Goal: Navigation & Orientation: Find specific page/section

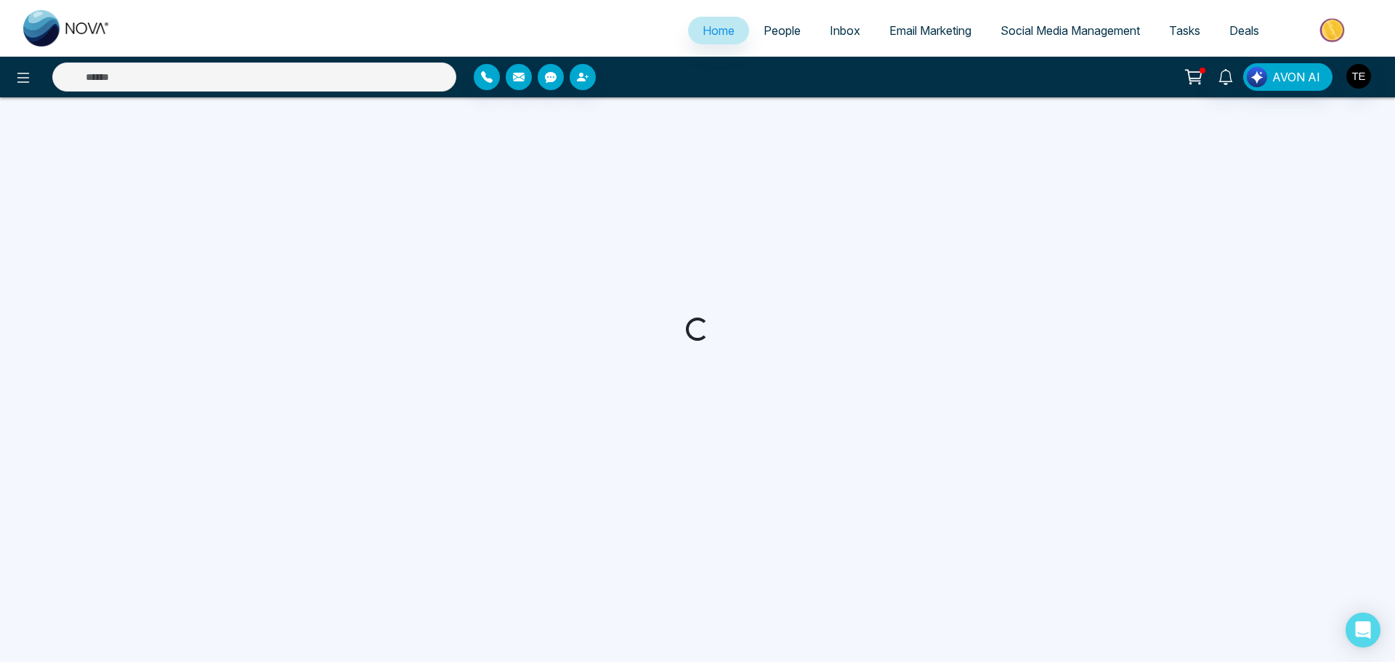
select select "*"
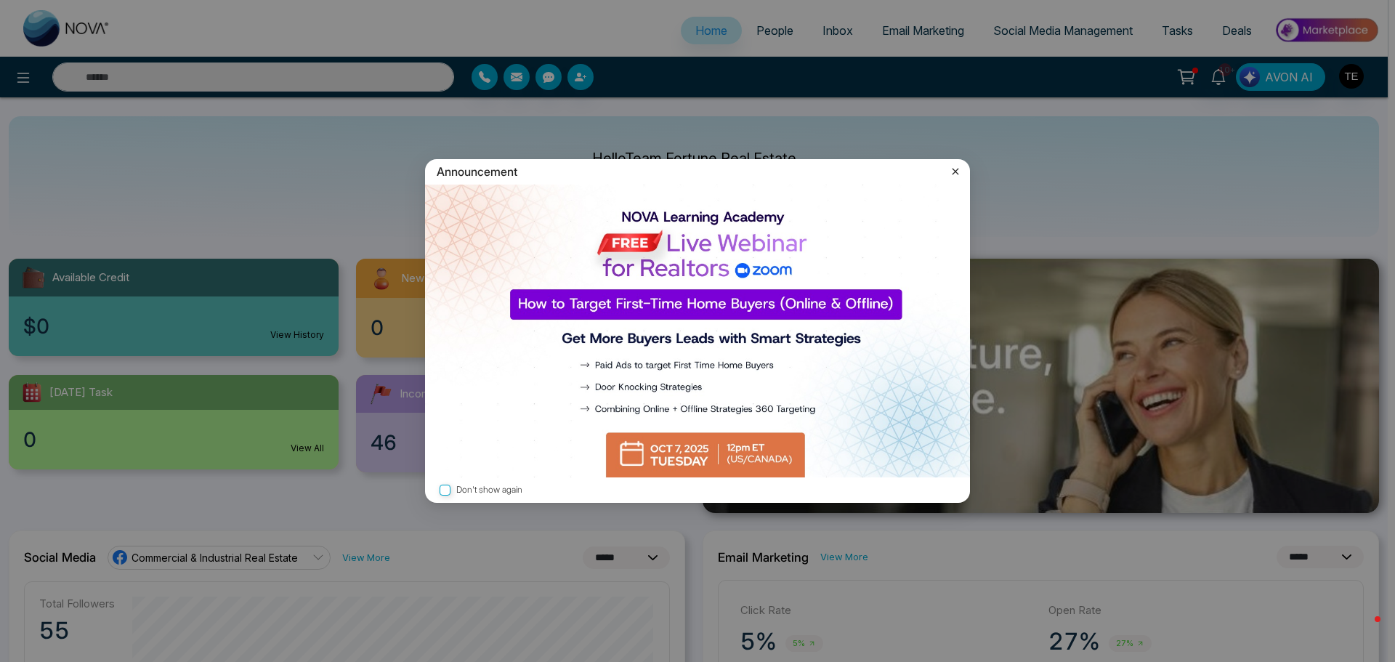
click at [954, 170] on icon at bounding box center [955, 171] width 7 height 7
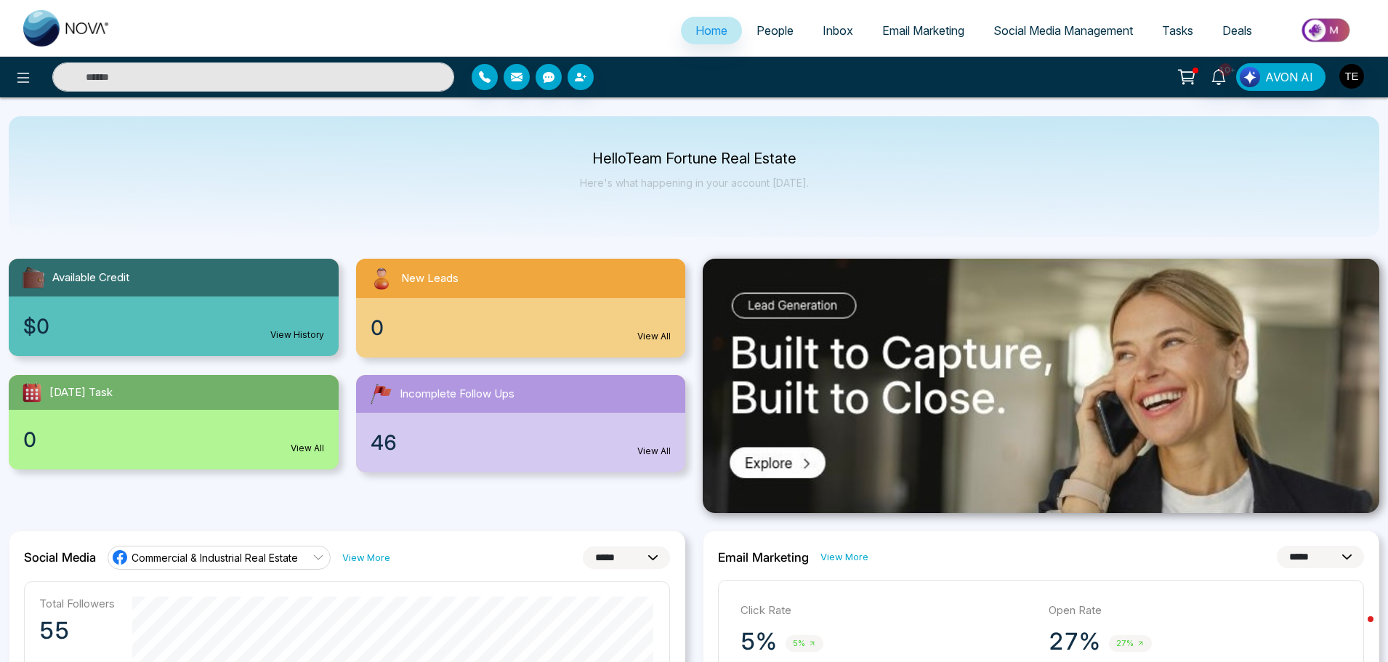
click at [759, 31] on span "People" at bounding box center [774, 30] width 37 height 15
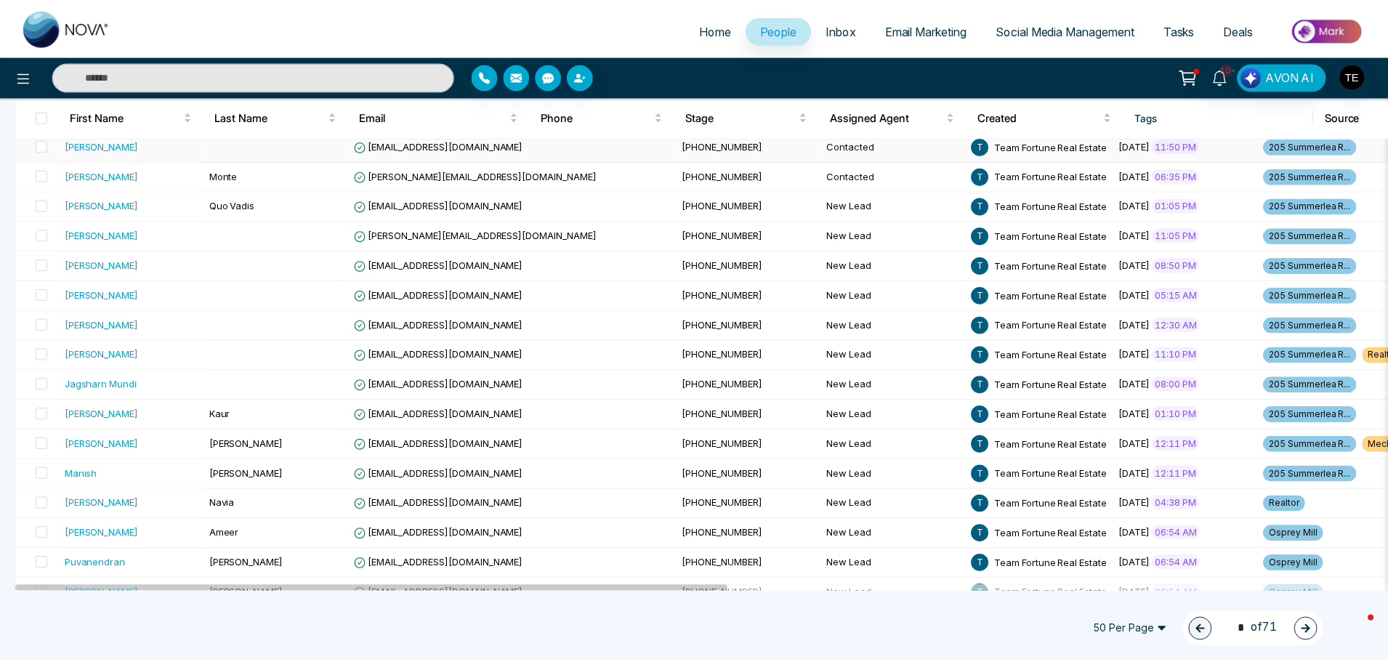
scroll to position [581, 0]
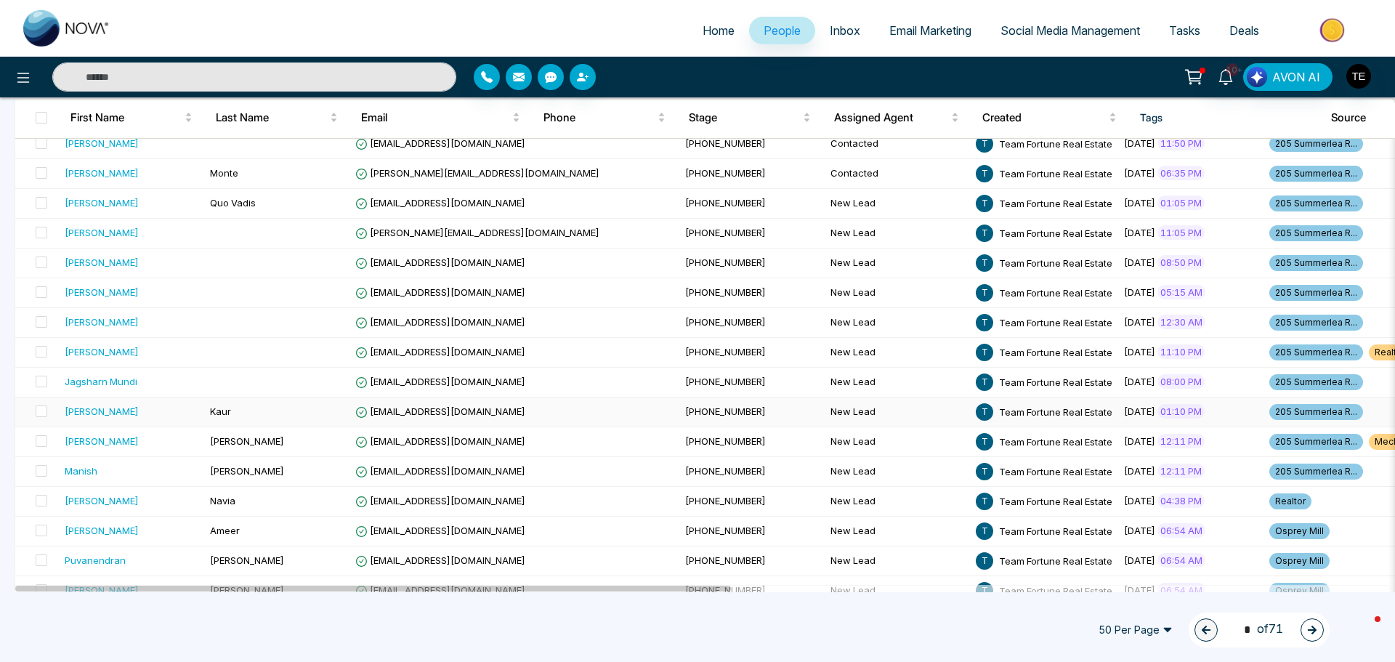
click at [685, 408] on span "+17785785536" at bounding box center [725, 411] width 81 height 12
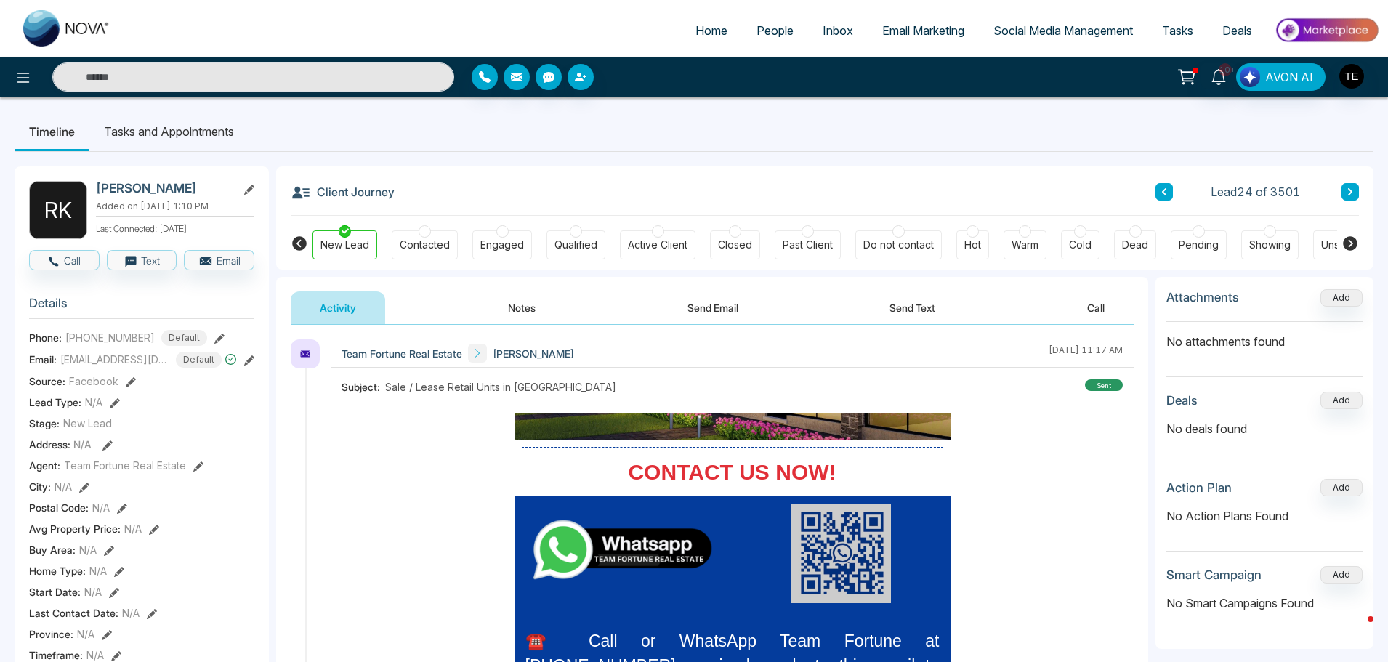
click at [1346, 190] on icon at bounding box center [1349, 191] width 7 height 9
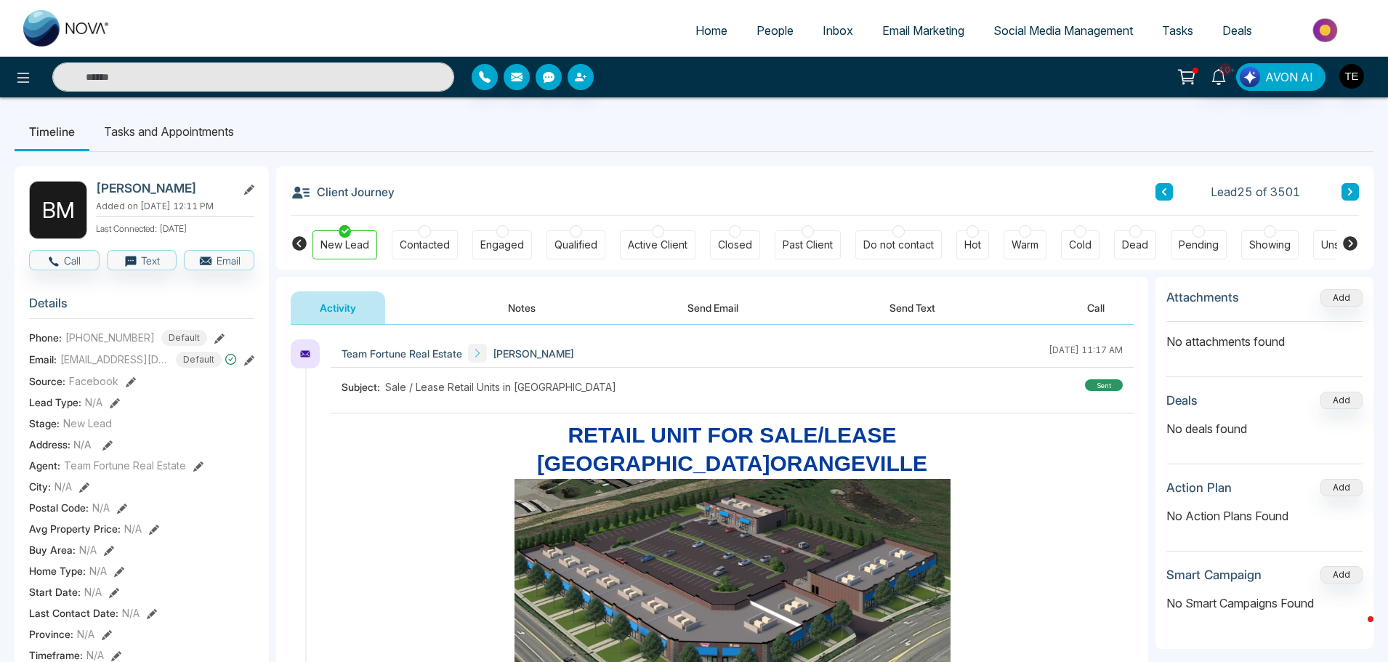
click at [1346, 190] on icon at bounding box center [1349, 191] width 7 height 9
click at [1348, 187] on button at bounding box center [1349, 191] width 17 height 17
click at [1347, 194] on icon at bounding box center [1349, 191] width 7 height 9
click at [1347, 192] on icon at bounding box center [1349, 191] width 7 height 9
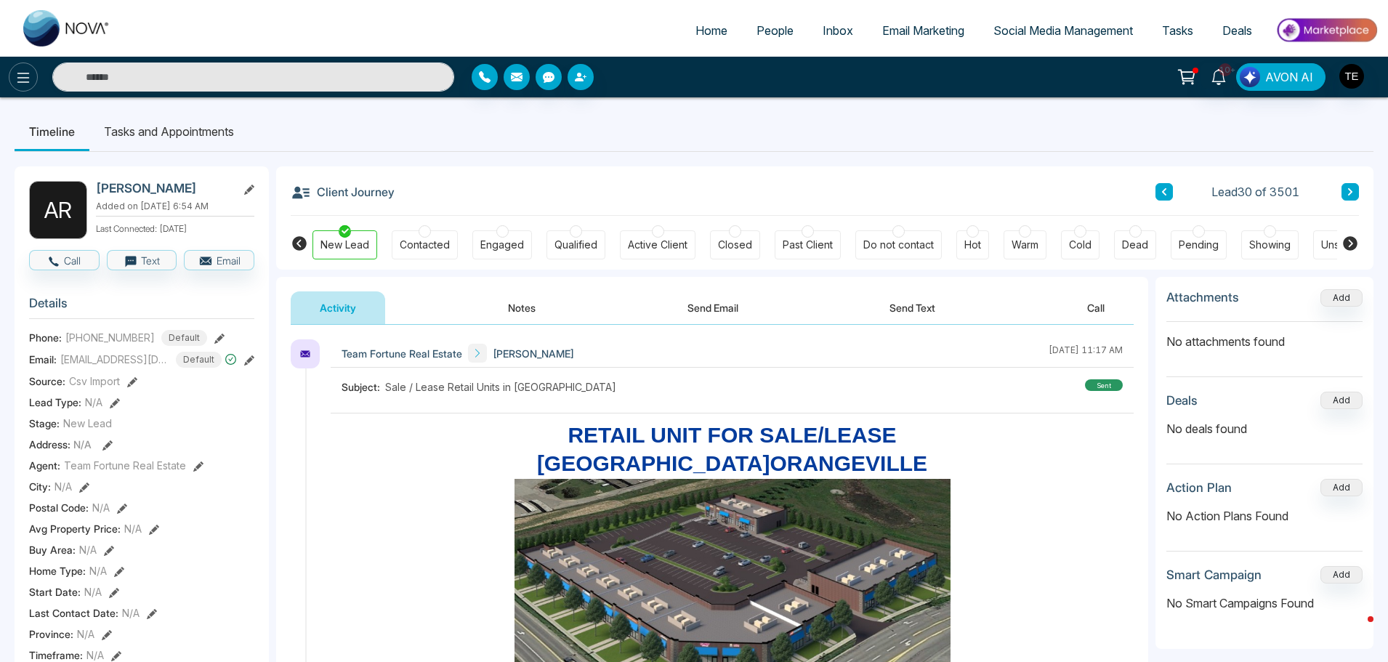
click at [25, 74] on icon at bounding box center [23, 77] width 17 height 17
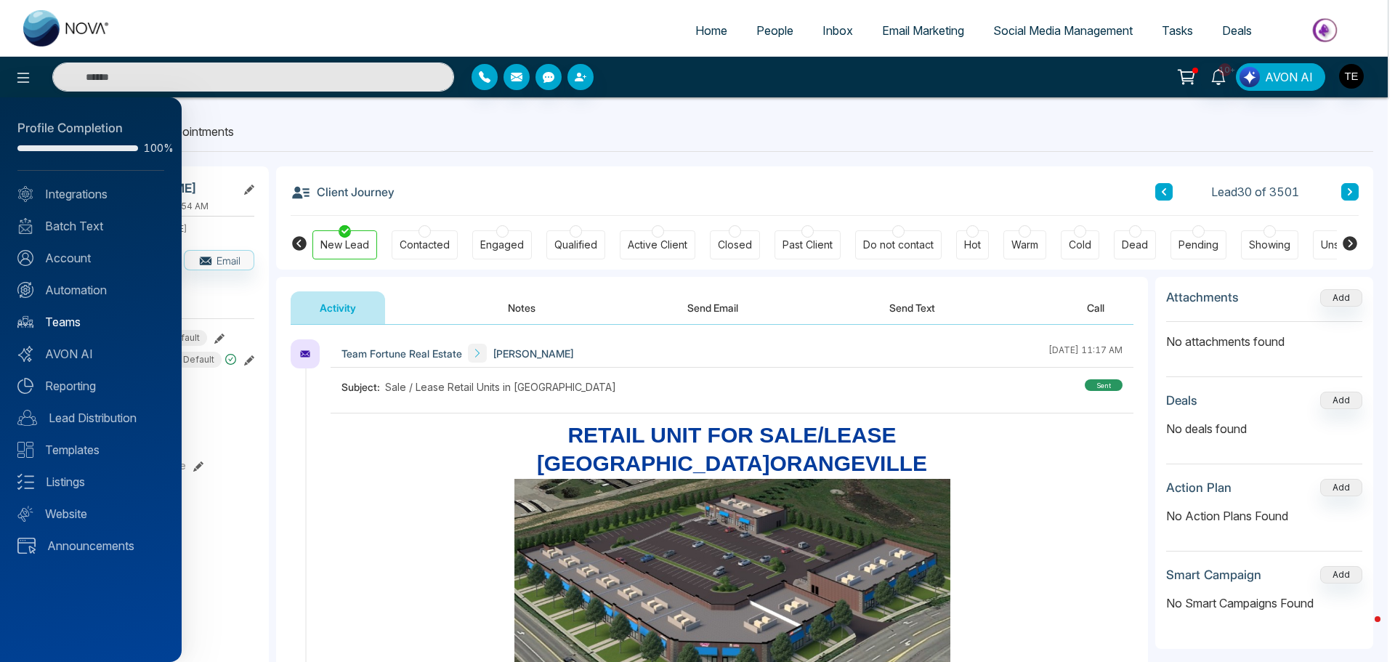
click at [48, 323] on link "Teams" at bounding box center [90, 321] width 147 height 17
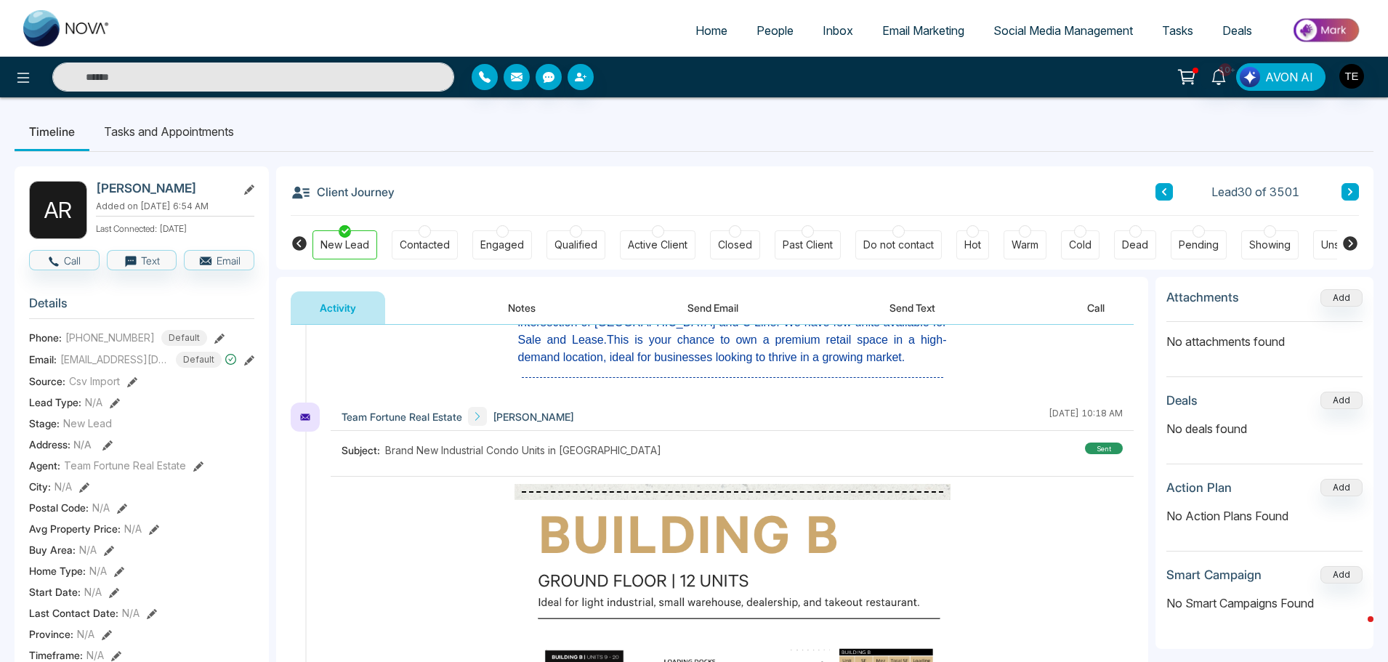
scroll to position [4722, 0]
click at [1165, 197] on button at bounding box center [1163, 191] width 17 height 17
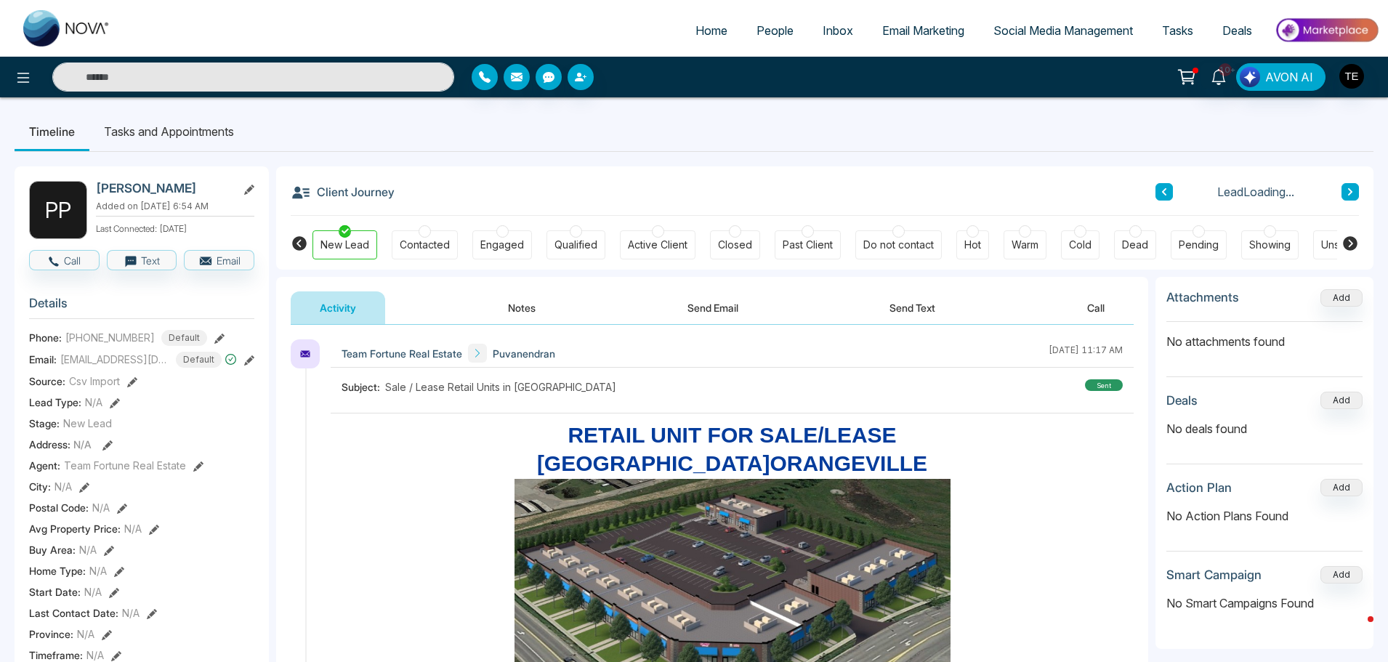
click at [1165, 197] on button at bounding box center [1163, 191] width 17 height 17
click at [1347, 190] on icon at bounding box center [1349, 191] width 7 height 9
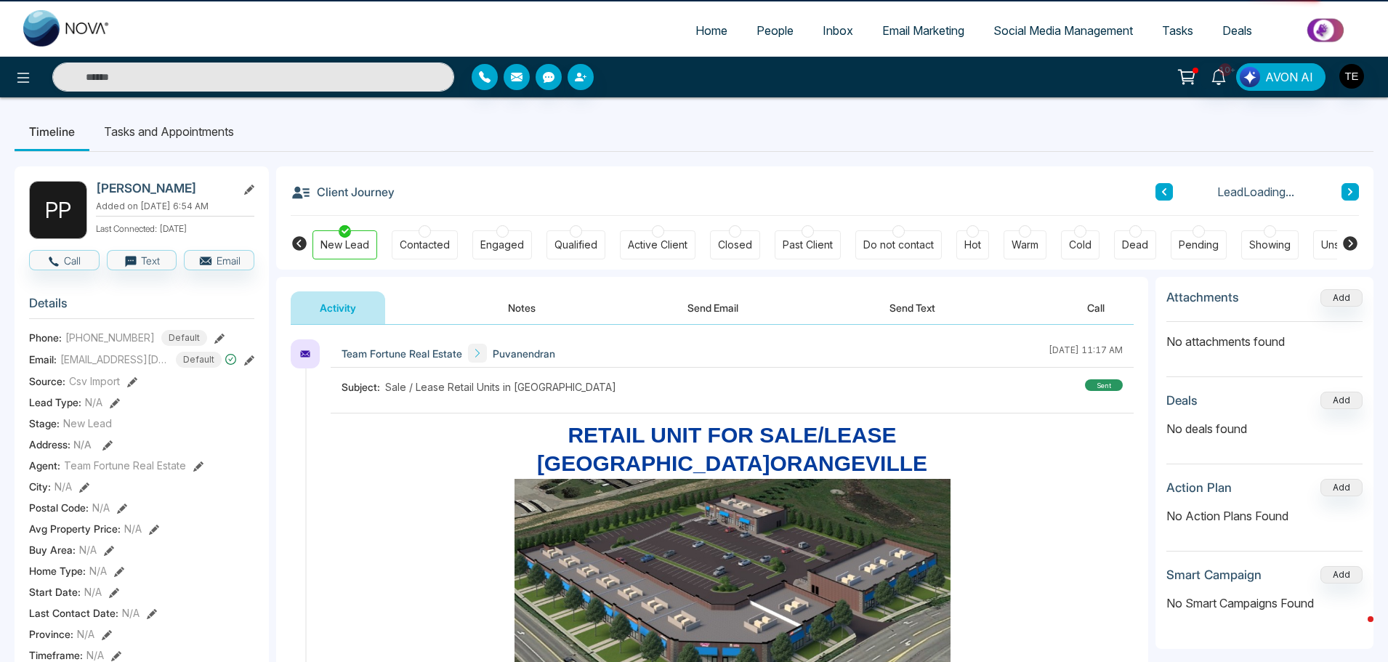
click at [1348, 193] on icon at bounding box center [1349, 191] width 7 height 9
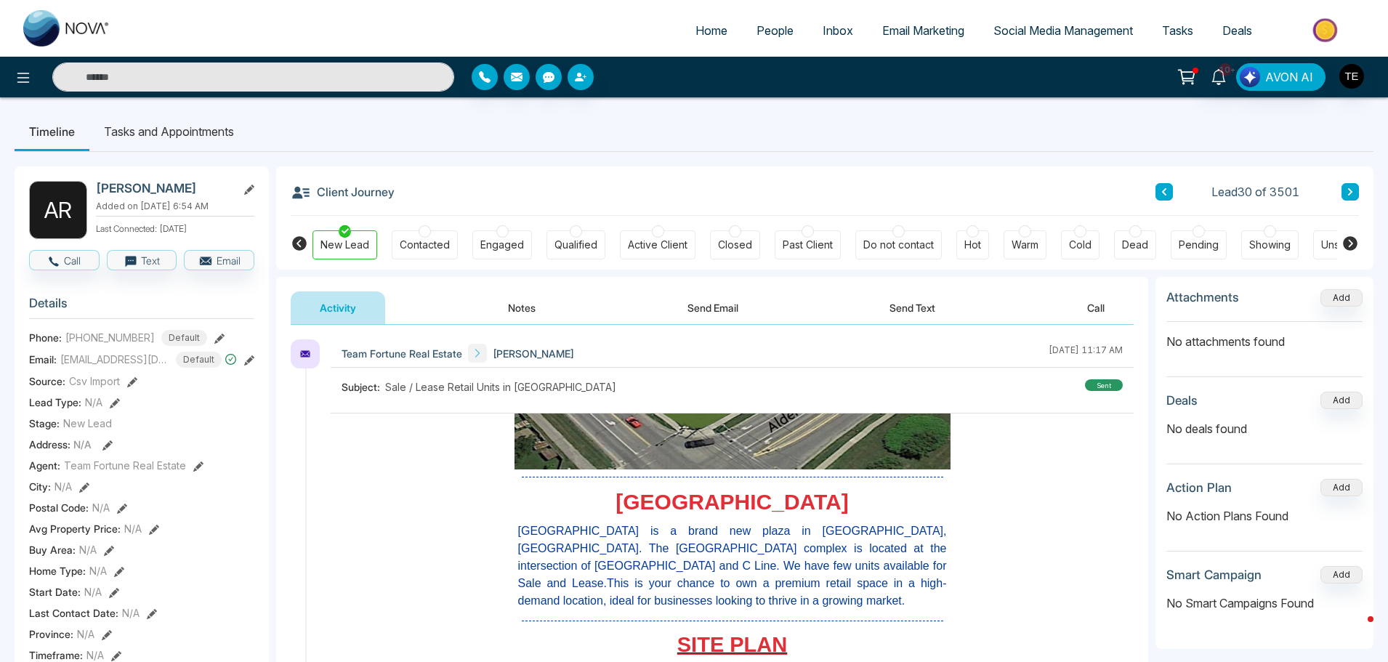
click at [1168, 193] on button at bounding box center [1163, 191] width 17 height 17
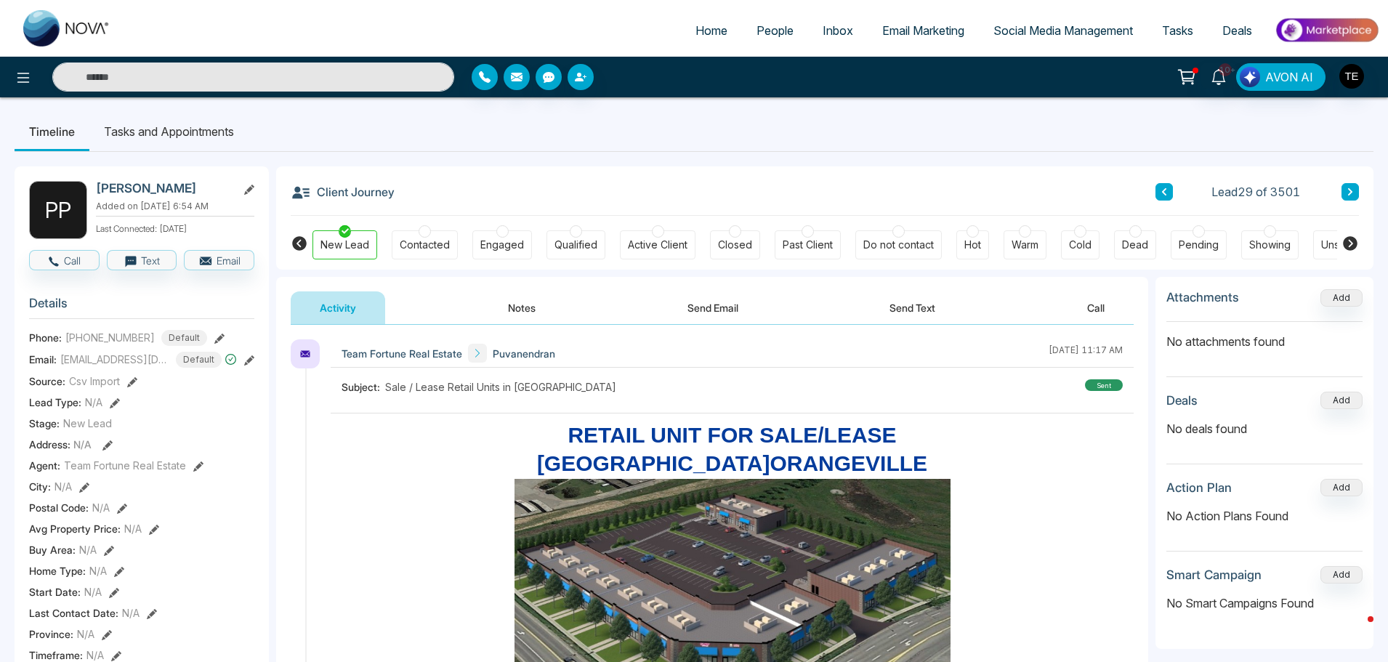
click at [1168, 193] on button at bounding box center [1163, 191] width 17 height 17
click at [1165, 191] on icon at bounding box center [1163, 191] width 7 height 9
click at [1349, 191] on icon at bounding box center [1349, 191] width 7 height 9
click at [1348, 189] on icon at bounding box center [1350, 191] width 4 height 7
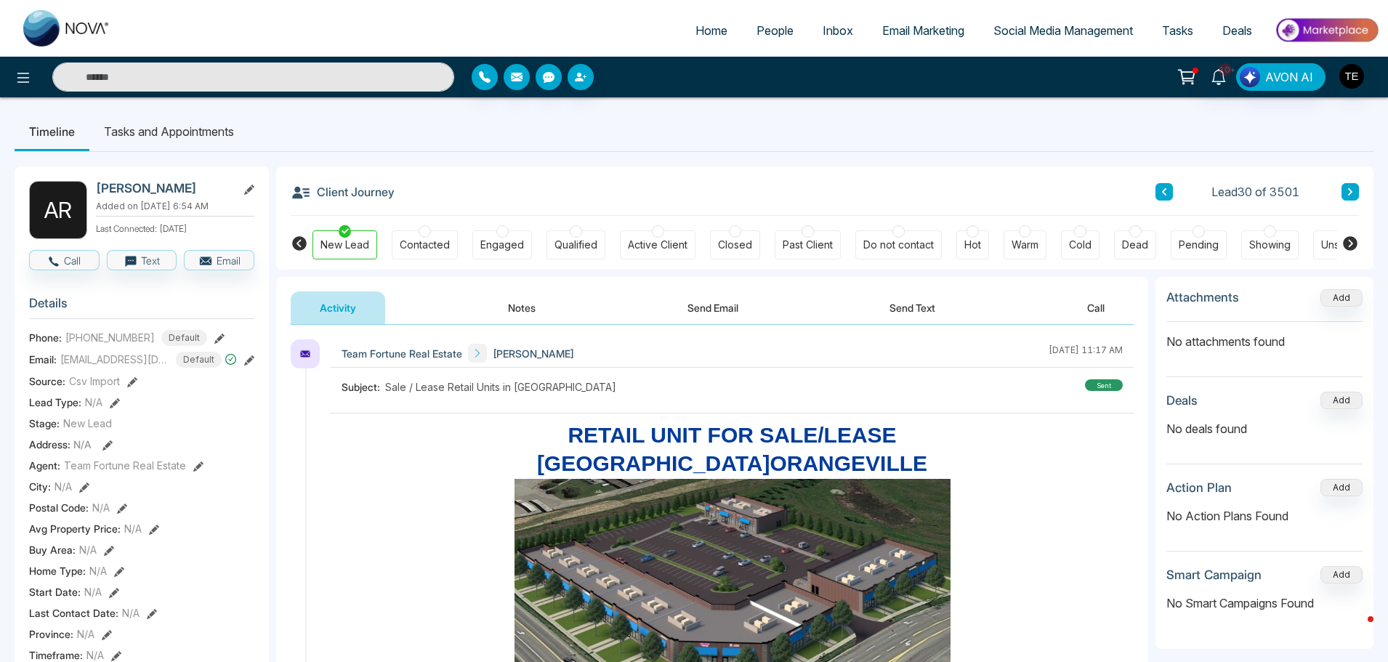
click at [1352, 188] on icon at bounding box center [1349, 191] width 7 height 9
click at [1353, 188] on icon at bounding box center [1349, 191] width 7 height 9
click at [1346, 193] on button at bounding box center [1349, 191] width 17 height 17
click at [1351, 191] on icon at bounding box center [1350, 191] width 4 height 7
click at [1350, 191] on icon at bounding box center [1349, 191] width 7 height 9
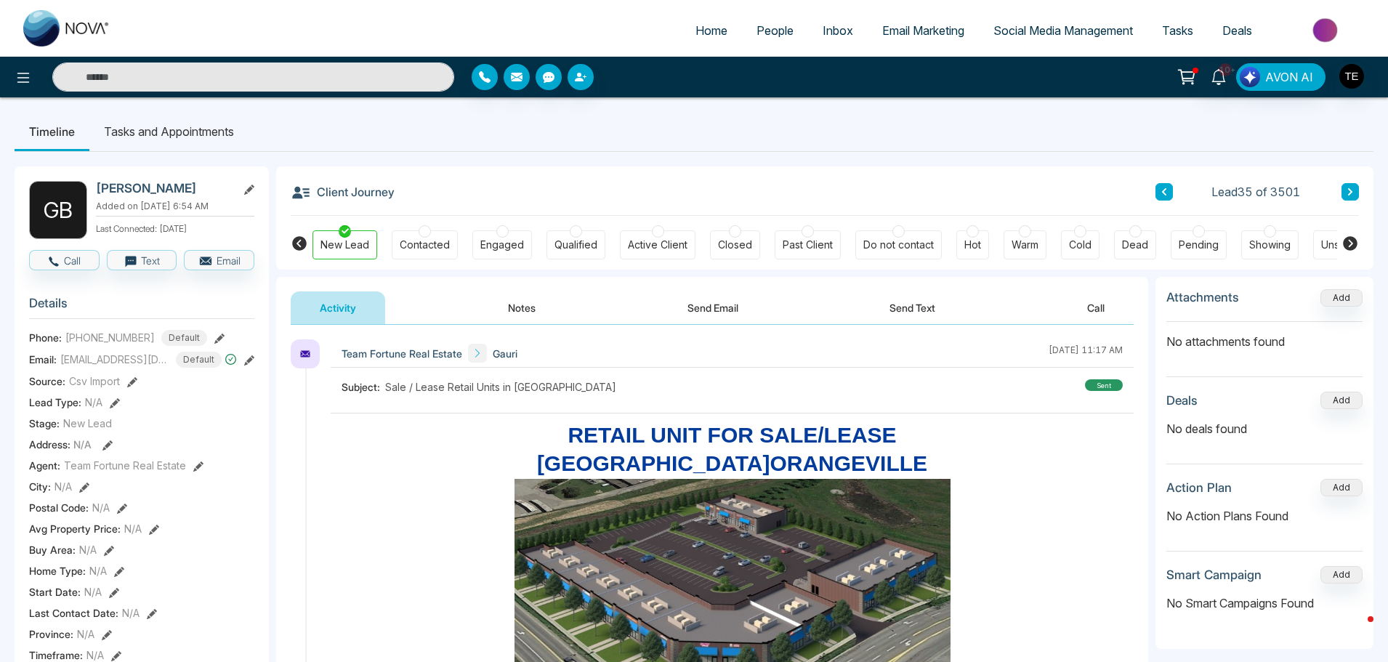
click at [1351, 193] on icon at bounding box center [1350, 191] width 4 height 7
click at [1347, 190] on icon at bounding box center [1349, 191] width 7 height 9
click at [525, 311] on button "Notes" at bounding box center [522, 307] width 86 height 33
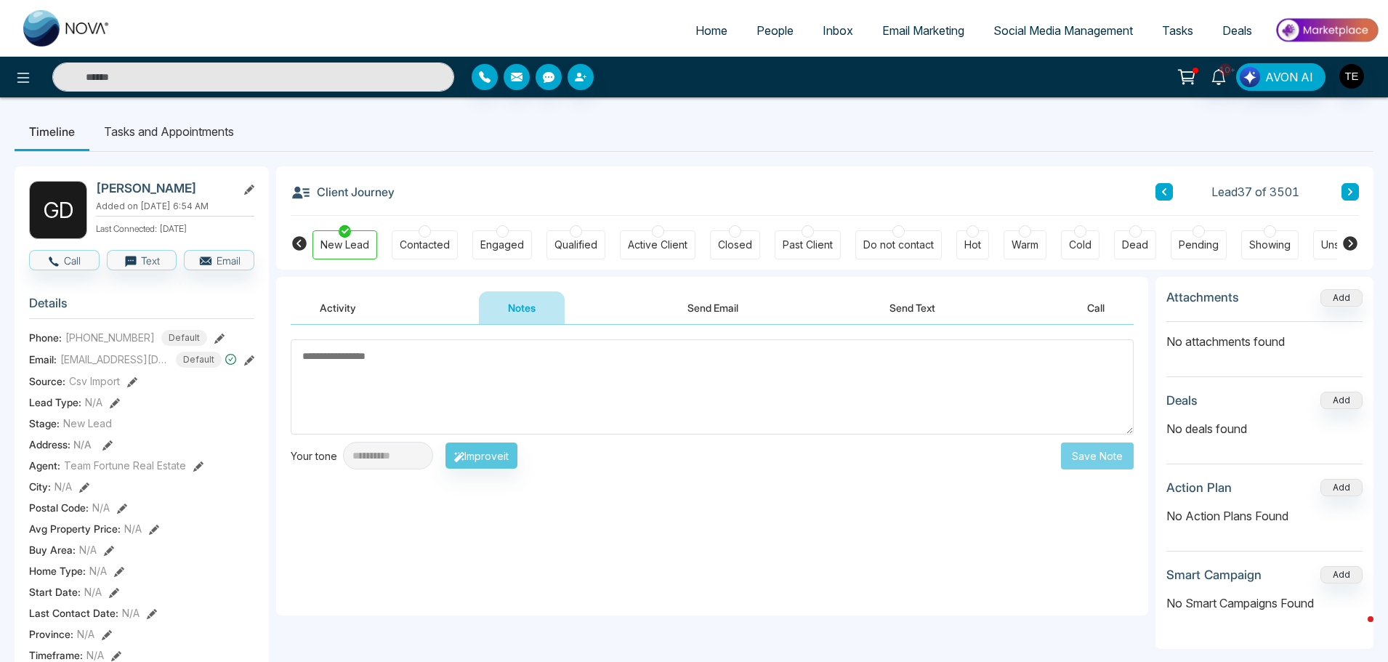
click at [714, 307] on button "Send Email" at bounding box center [712, 307] width 109 height 33
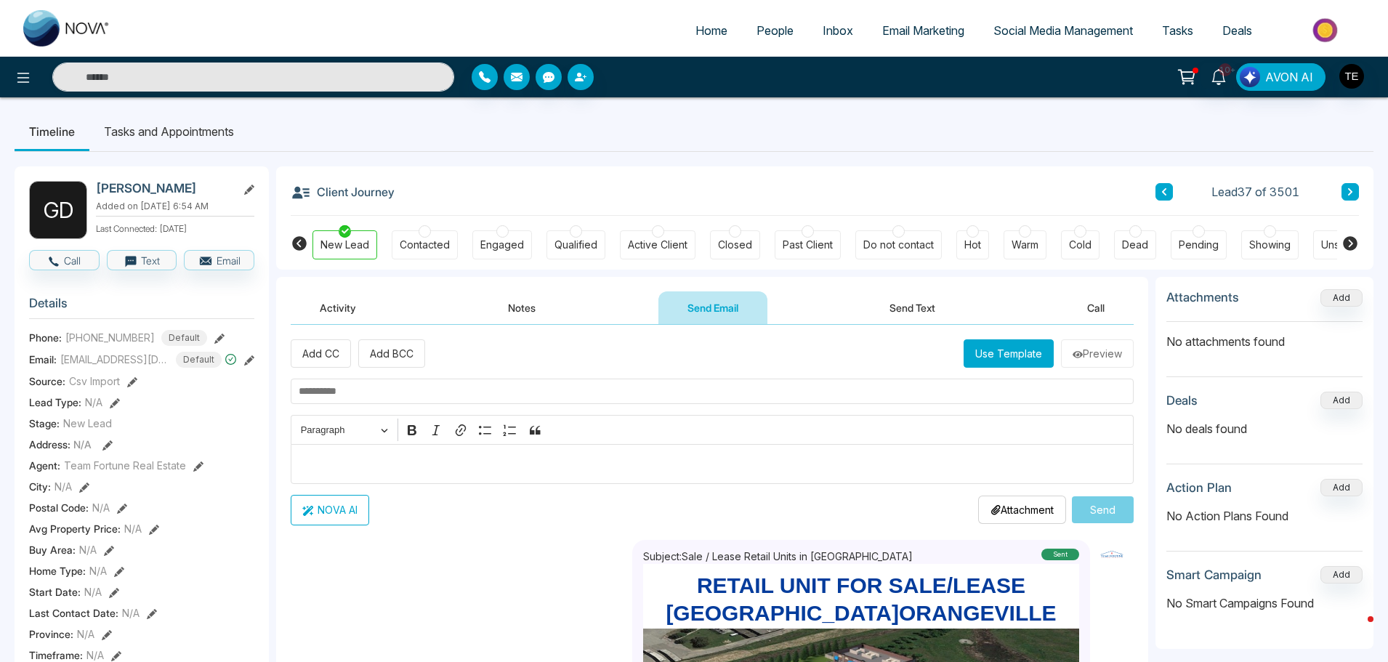
click at [1021, 353] on button "Use Template" at bounding box center [1008, 353] width 90 height 28
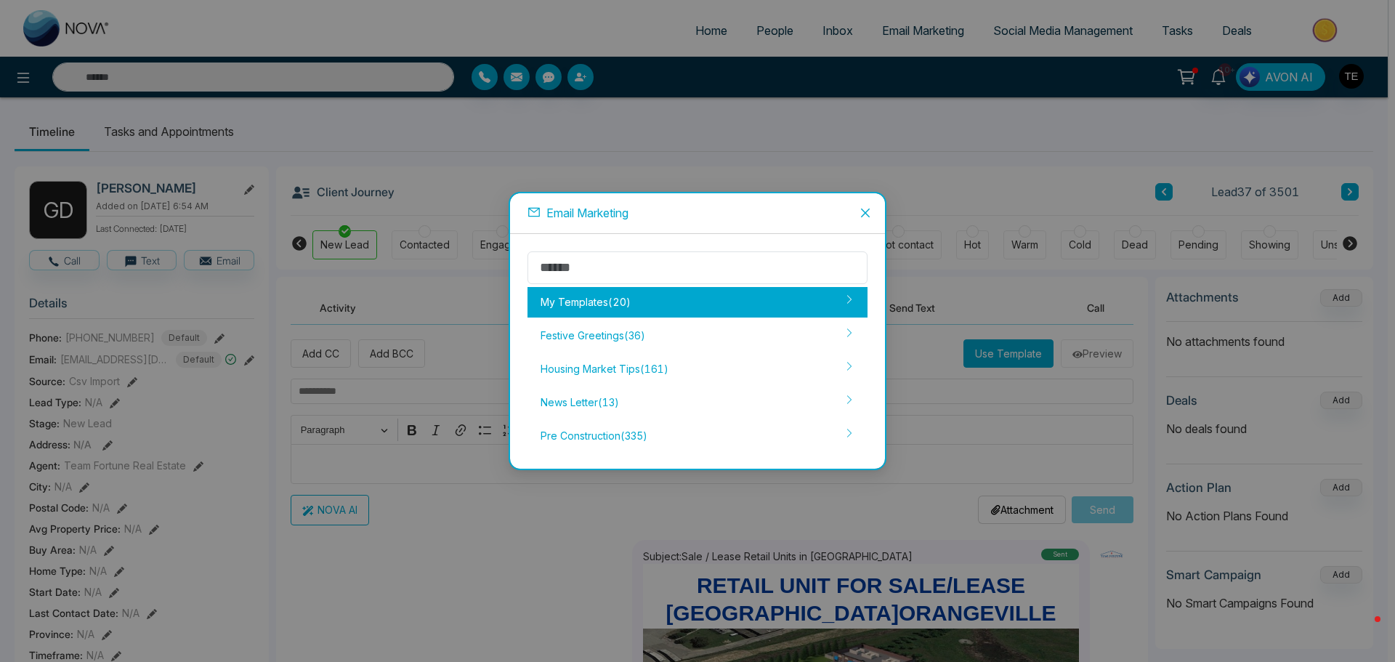
click at [602, 300] on div "My Templates ( 20 )" at bounding box center [697, 302] width 340 height 31
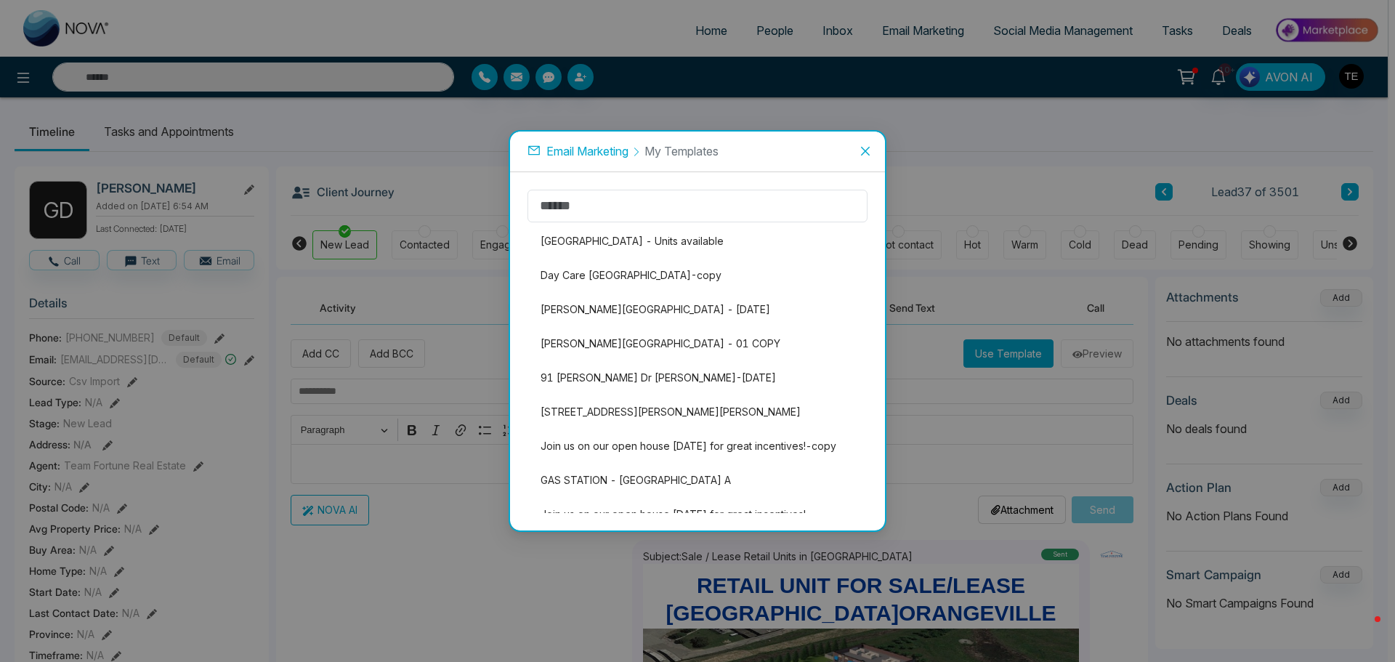
click at [866, 149] on icon "close" at bounding box center [865, 151] width 12 height 12
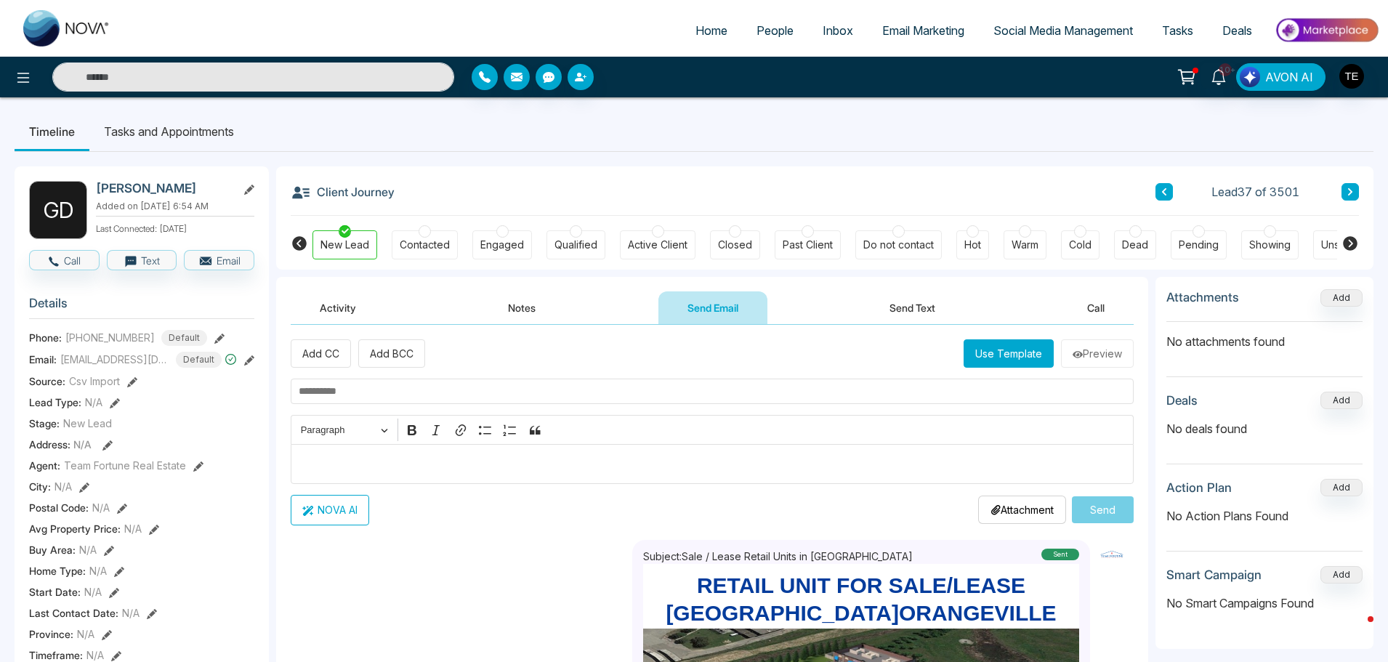
click at [1348, 190] on icon at bounding box center [1349, 191] width 7 height 9
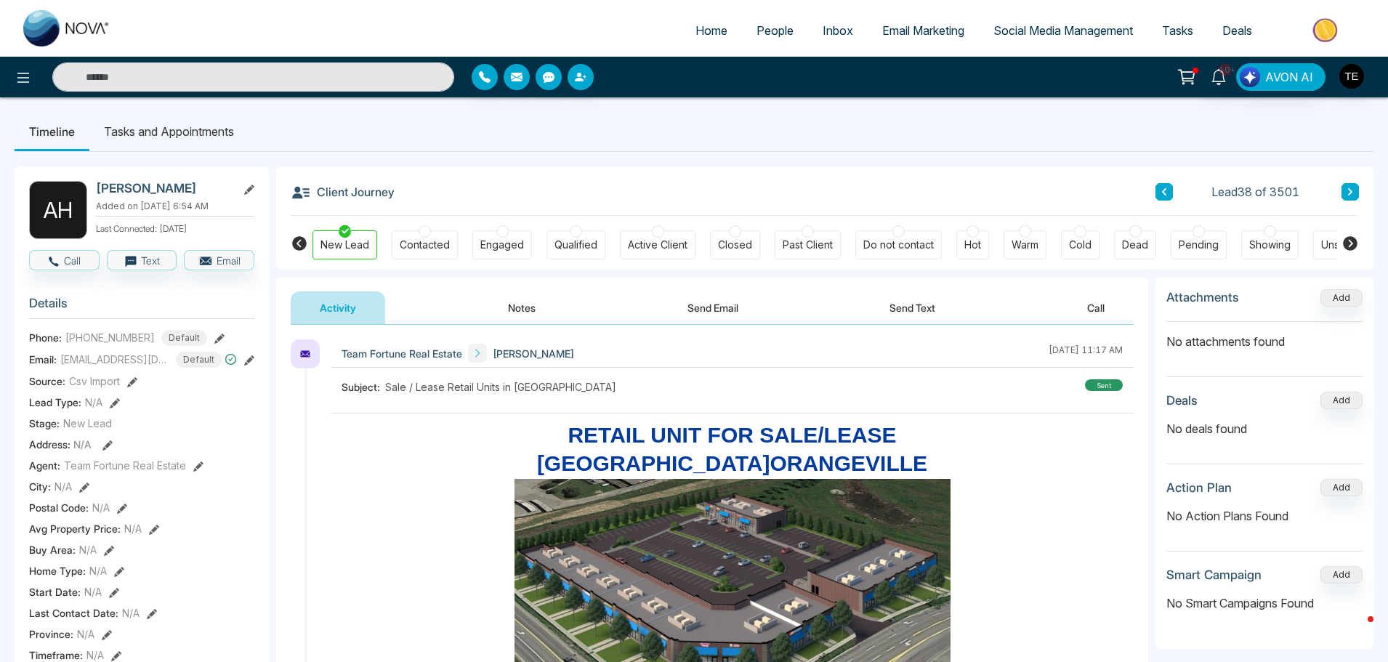
click at [1348, 195] on icon at bounding box center [1350, 191] width 4 height 7
click at [1353, 192] on icon at bounding box center [1349, 191] width 7 height 9
click at [1348, 193] on icon at bounding box center [1349, 191] width 7 height 9
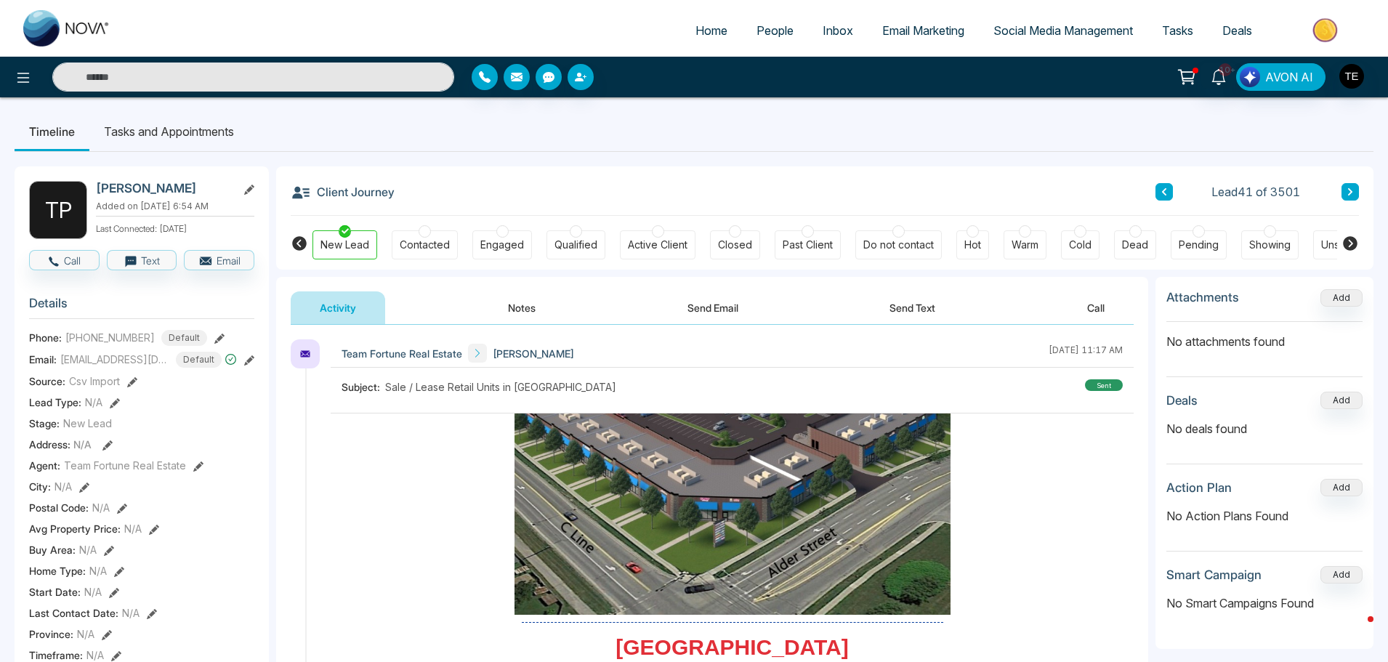
click at [1349, 195] on icon at bounding box center [1350, 191] width 4 height 7
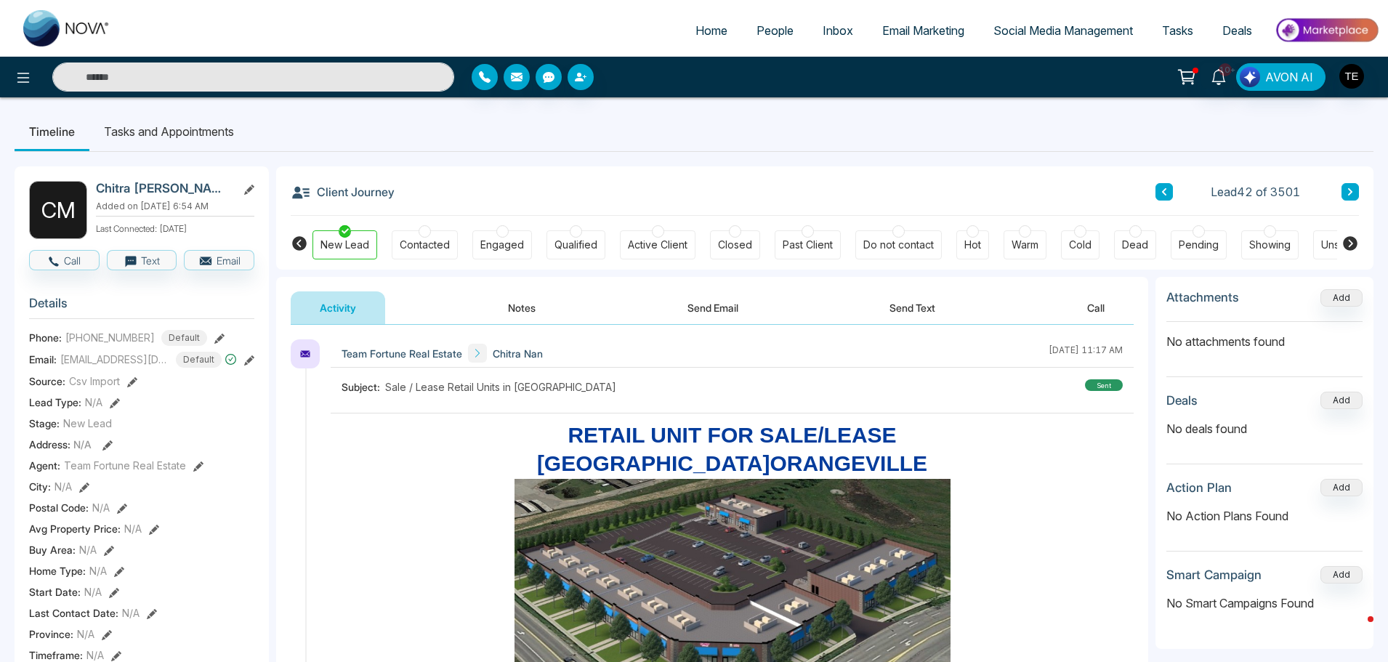
click at [136, 77] on input "text" at bounding box center [253, 76] width 402 height 29
click at [294, 135] on ul "Timeline Tasks and Appointments" at bounding box center [694, 131] width 1359 height 39
click at [19, 73] on icon at bounding box center [23, 78] width 12 height 10
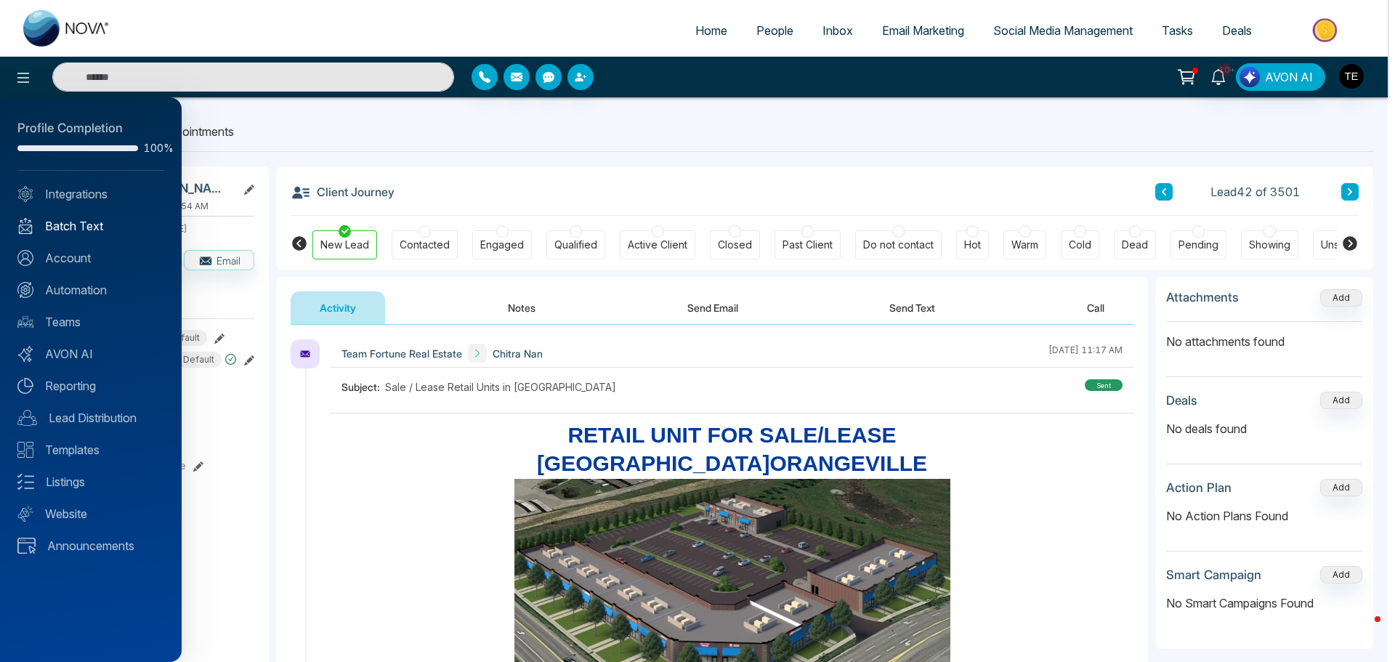
click at [77, 222] on link "Batch Text" at bounding box center [90, 225] width 147 height 17
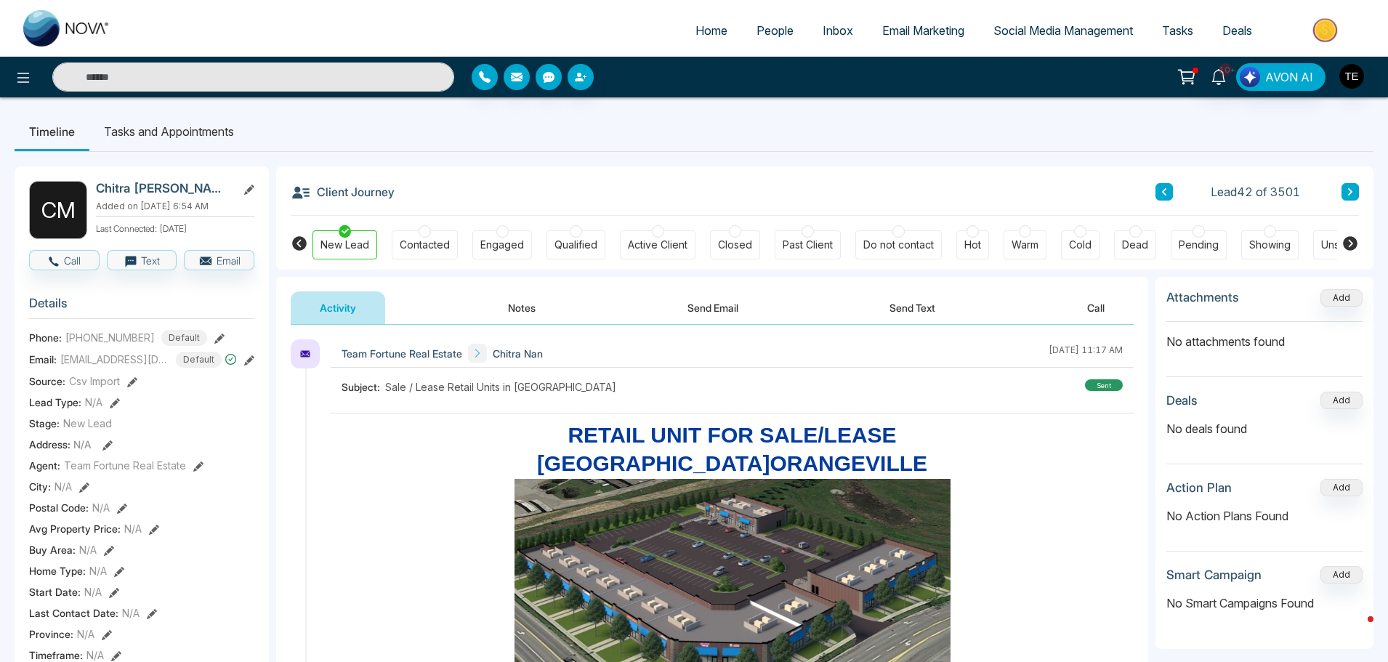
click at [1351, 195] on icon at bounding box center [1349, 191] width 7 height 9
click at [174, 79] on input "text" at bounding box center [253, 76] width 402 height 29
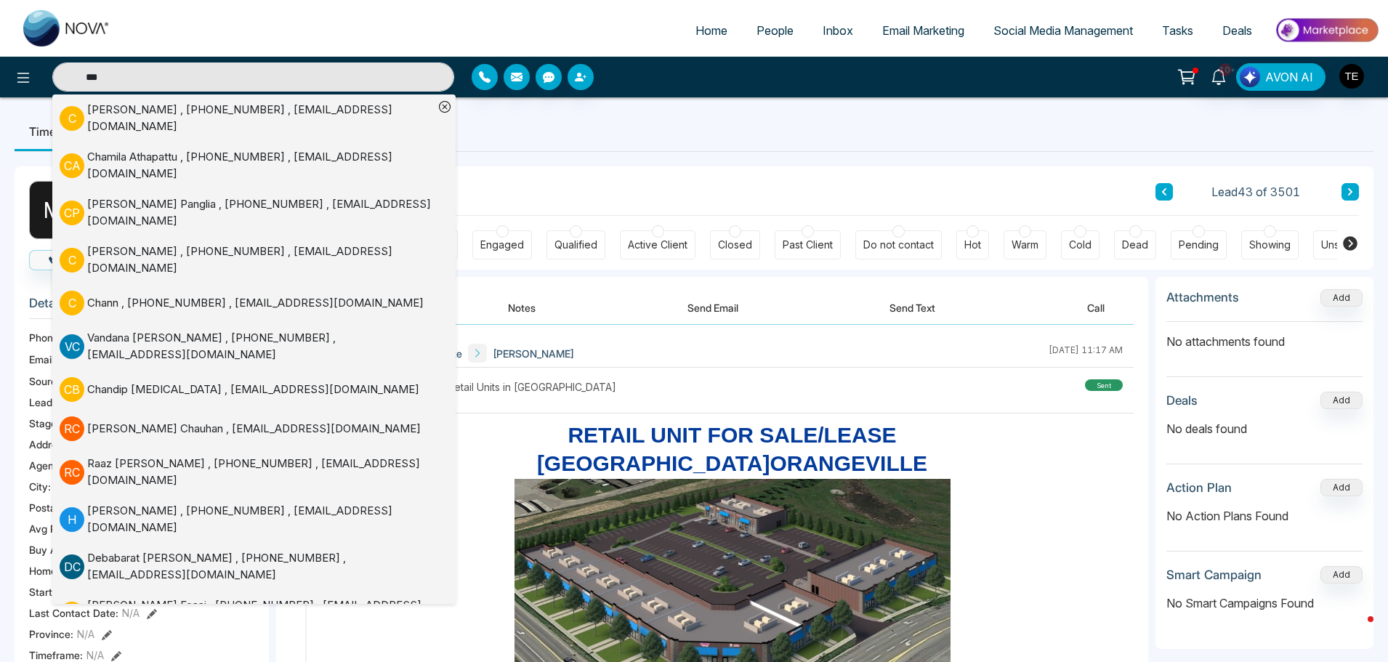
type input "***"
click at [484, 121] on ul "Timeline Tasks and Appointments" at bounding box center [694, 131] width 1359 height 39
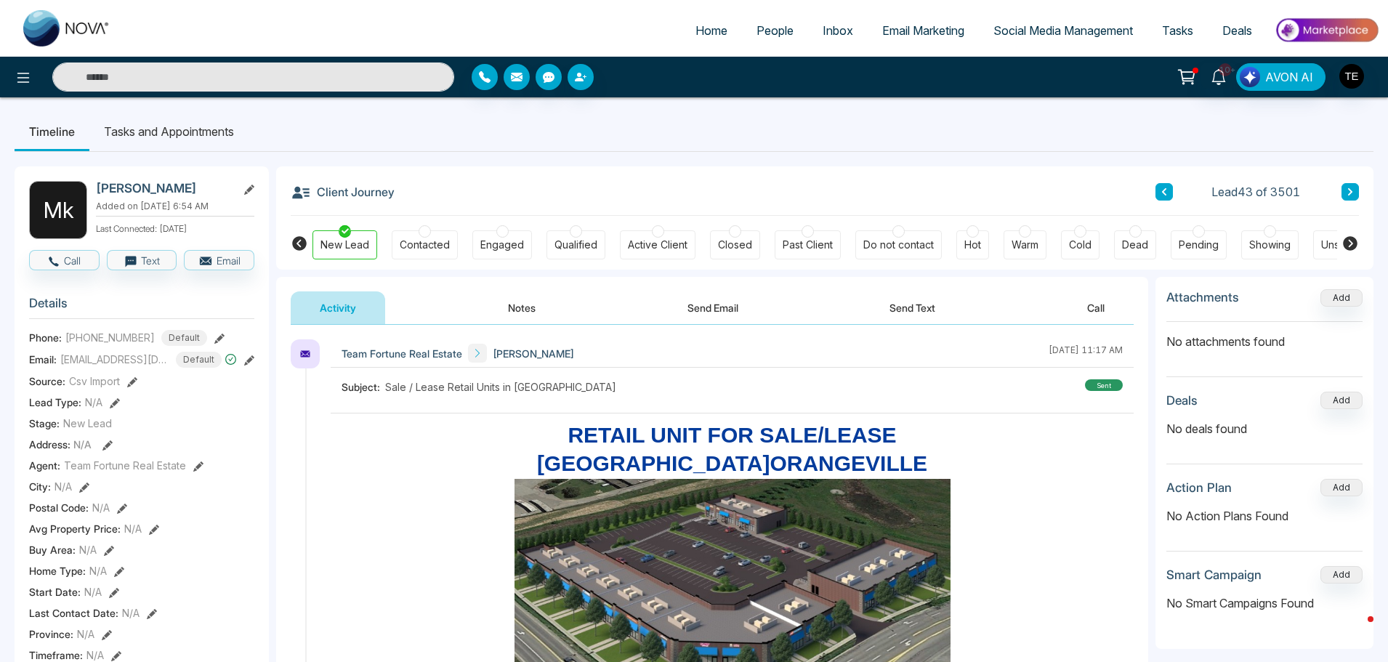
click at [118, 77] on input "text" at bounding box center [253, 76] width 402 height 29
type input "***"
click at [360, 140] on ul "Timeline Tasks and Appointments" at bounding box center [694, 131] width 1359 height 39
type input "***"
click at [169, 86] on input "***" at bounding box center [253, 76] width 402 height 29
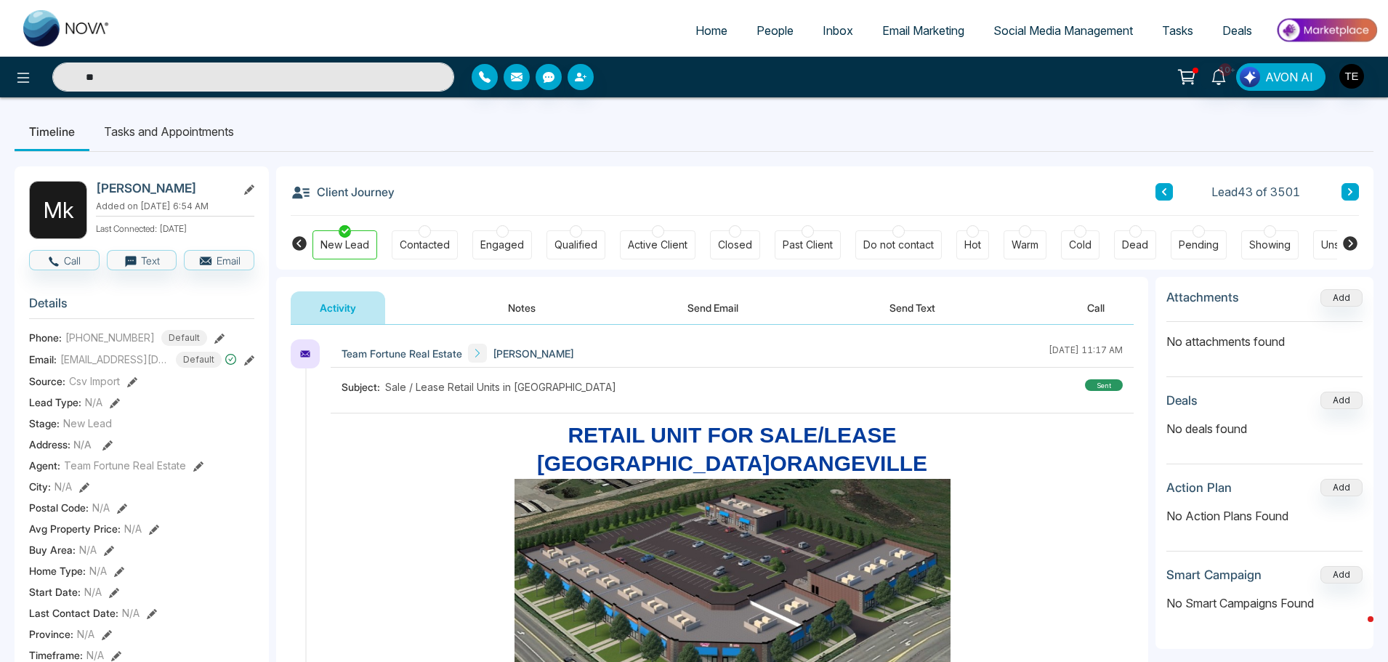
type input "*"
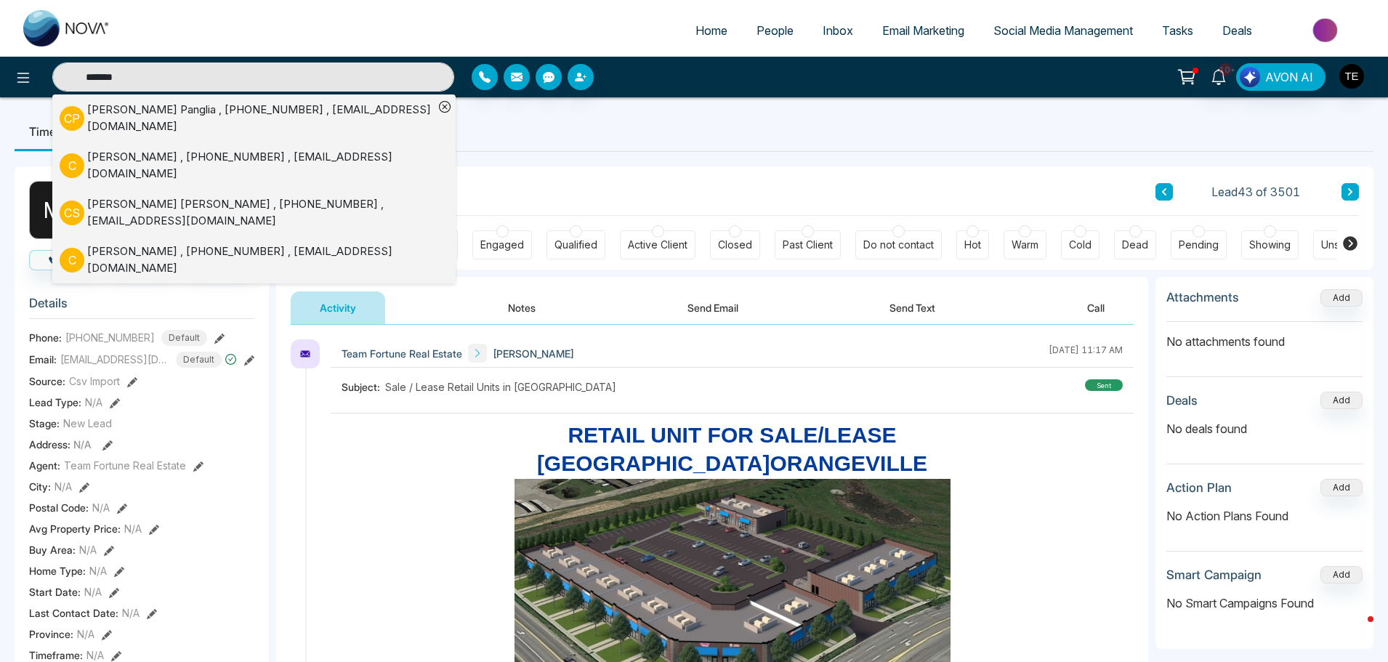
type input "*******"
click at [278, 243] on div "Charanjeet Singh , +16474492129 , csingh70@gmail.com" at bounding box center [260, 259] width 347 height 33
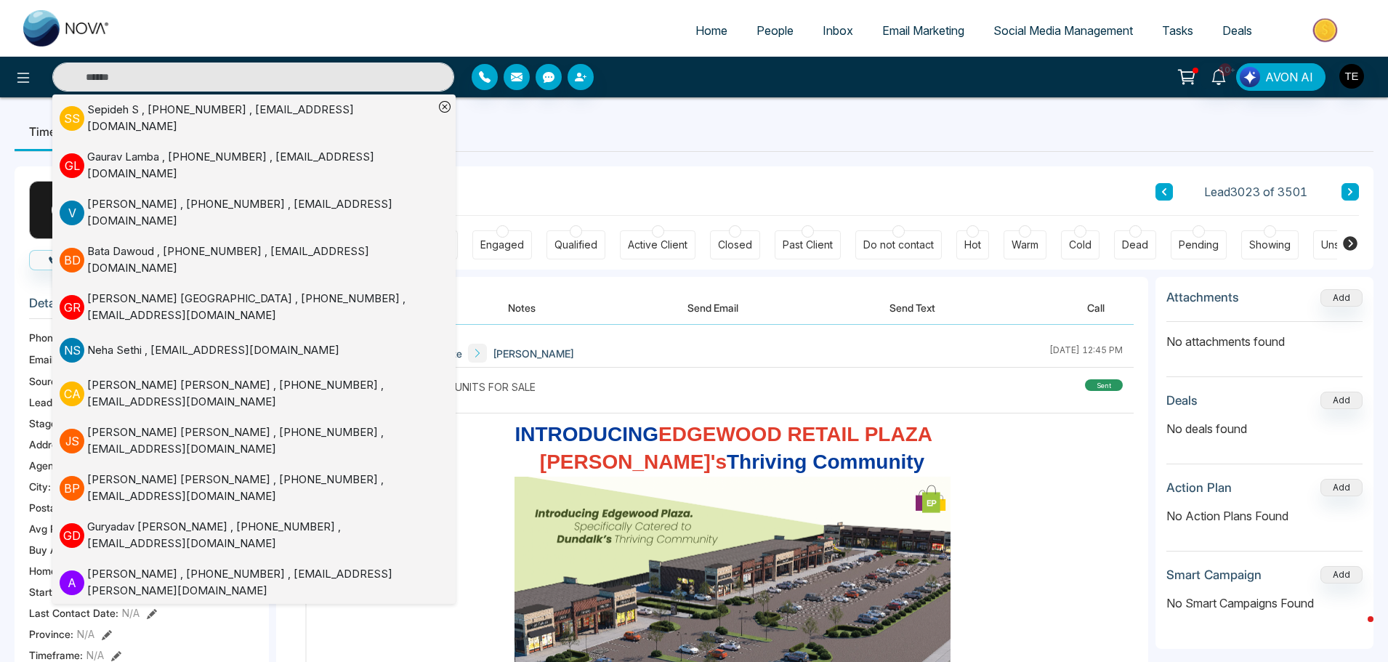
click at [445, 106] on icon at bounding box center [444, 106] width 5 height 5
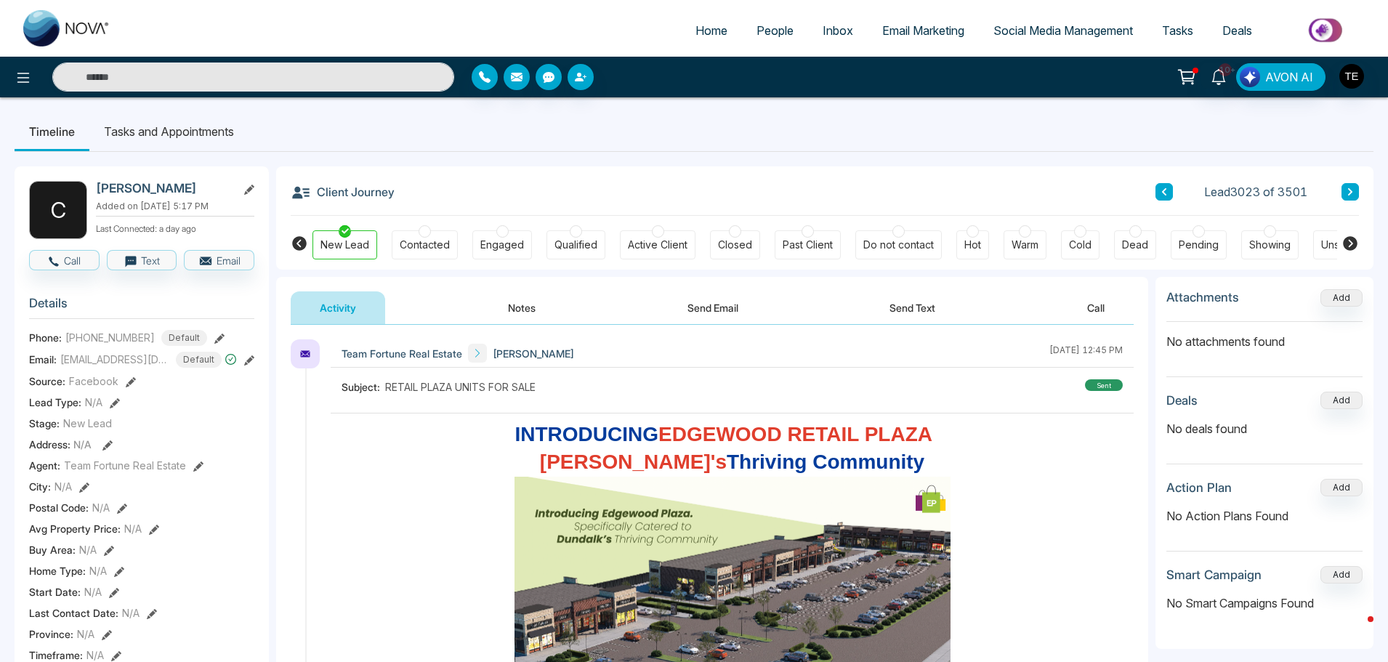
click at [1345, 190] on button at bounding box center [1349, 191] width 17 height 17
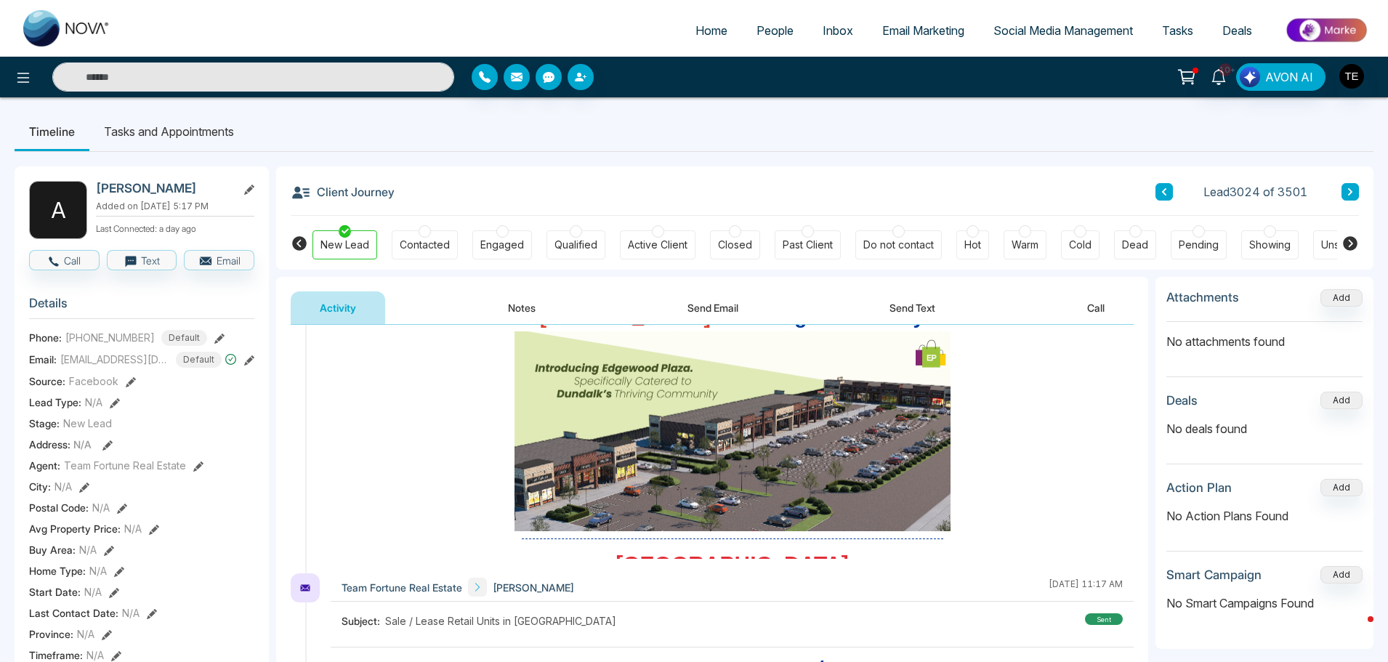
click at [1344, 188] on button at bounding box center [1349, 191] width 17 height 17
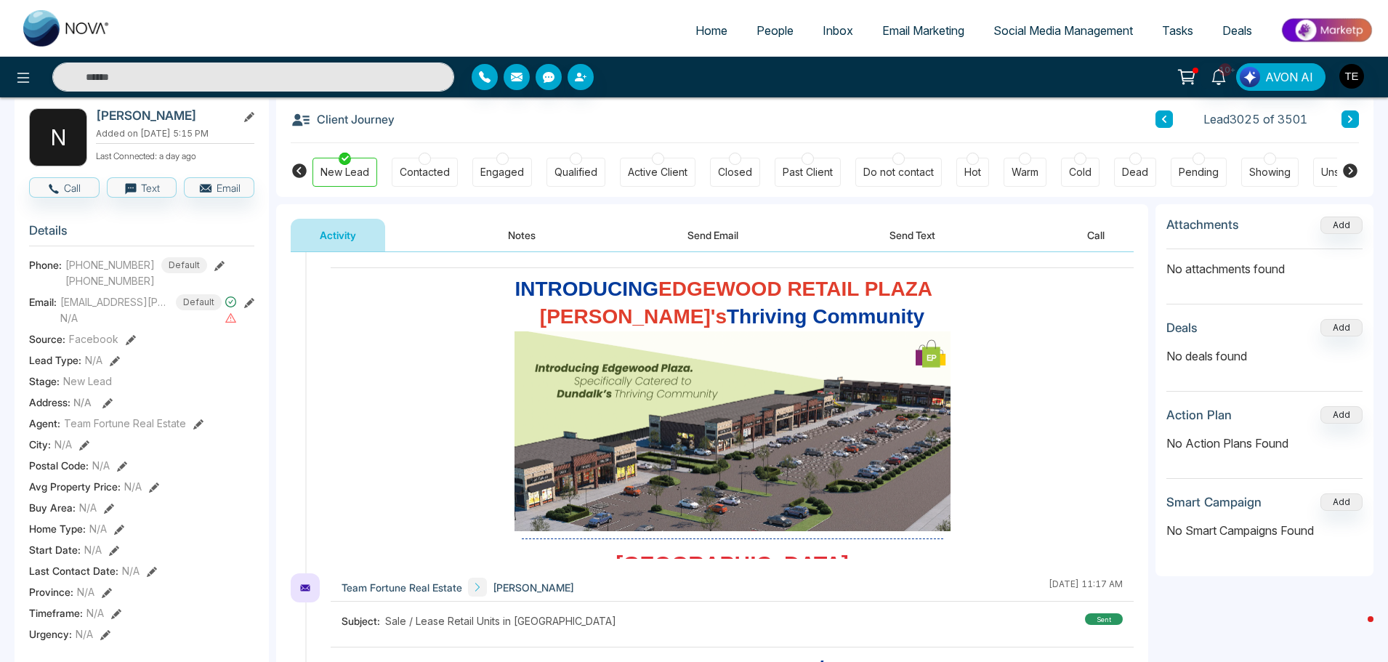
click at [1347, 122] on icon at bounding box center [1349, 119] width 7 height 9
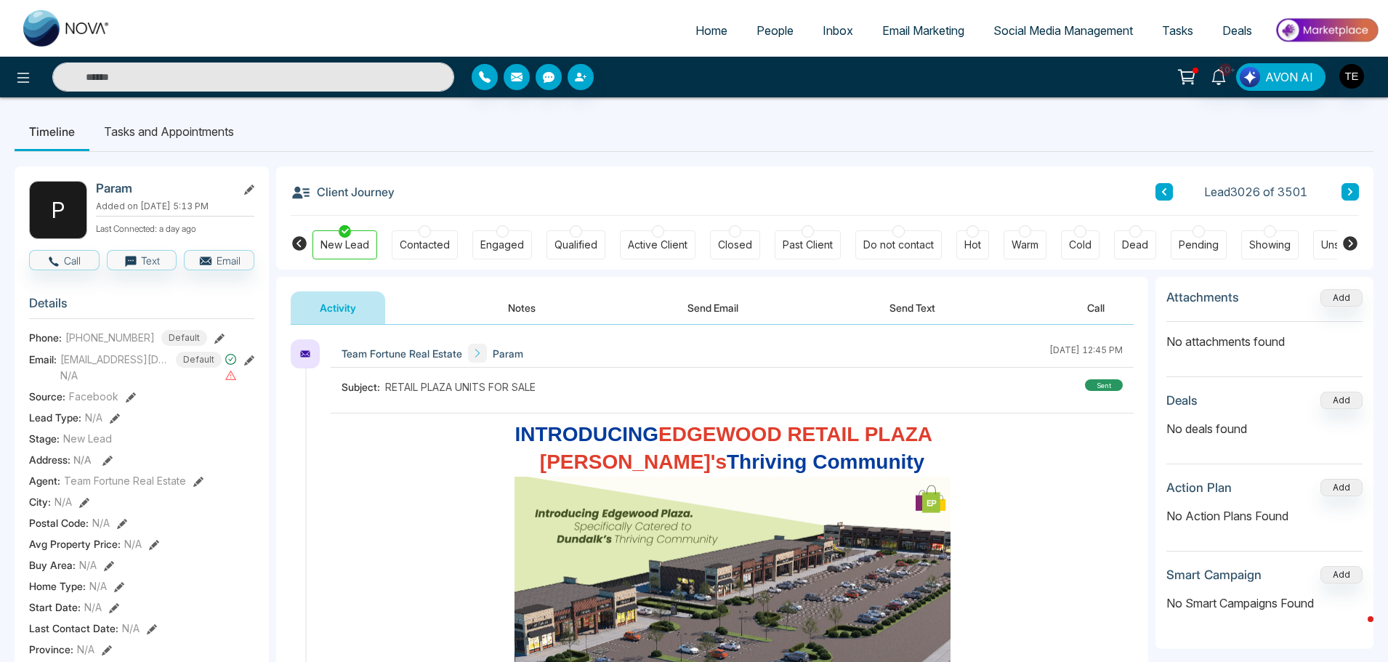
click at [1354, 192] on button at bounding box center [1349, 191] width 17 height 17
click at [1165, 193] on icon at bounding box center [1163, 191] width 7 height 9
click at [1165, 196] on icon at bounding box center [1163, 191] width 7 height 9
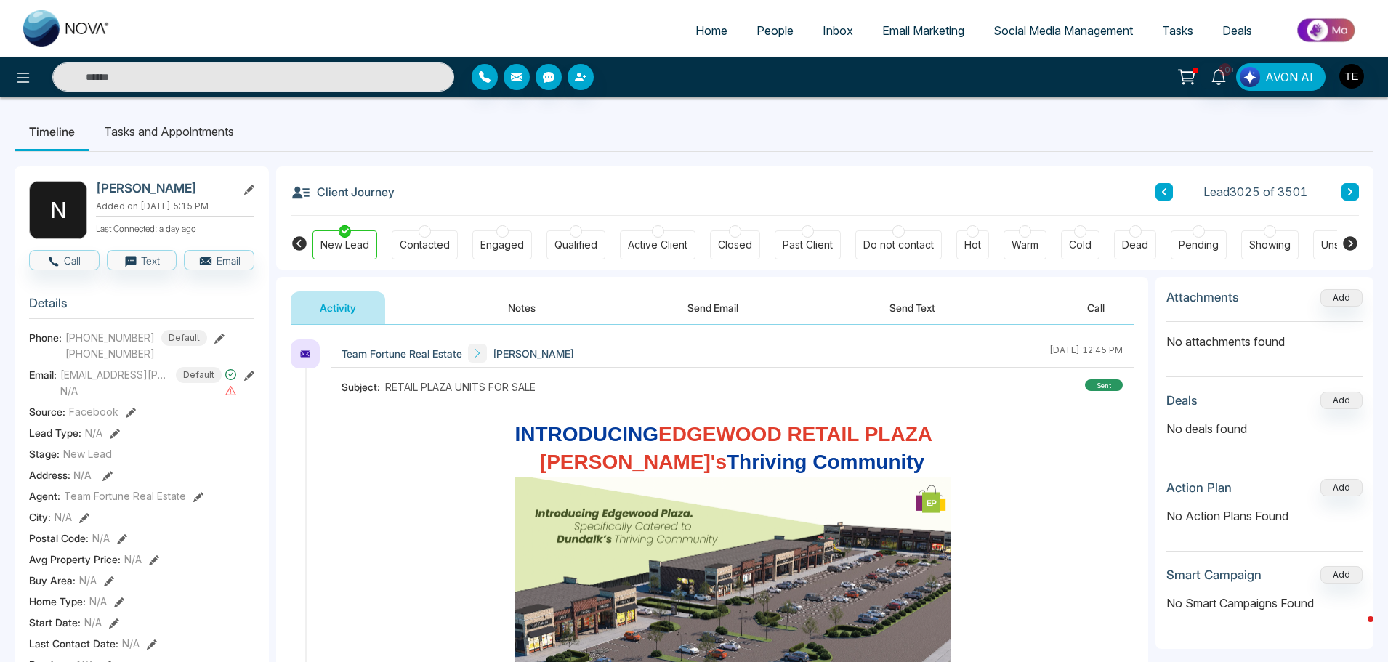
click at [1348, 195] on icon at bounding box center [1350, 191] width 4 height 7
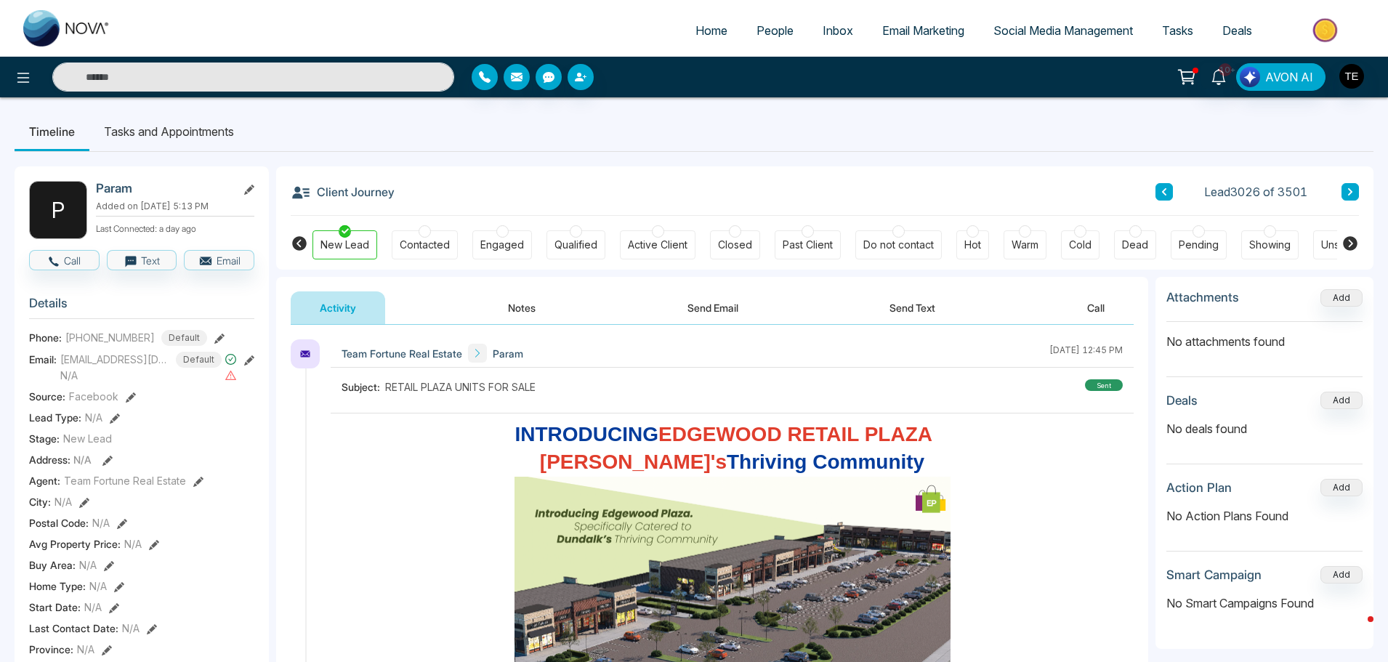
click at [1351, 191] on icon at bounding box center [1350, 191] width 4 height 7
click at [1162, 187] on icon at bounding box center [1163, 191] width 7 height 9
click at [1162, 190] on icon at bounding box center [1163, 191] width 7 height 9
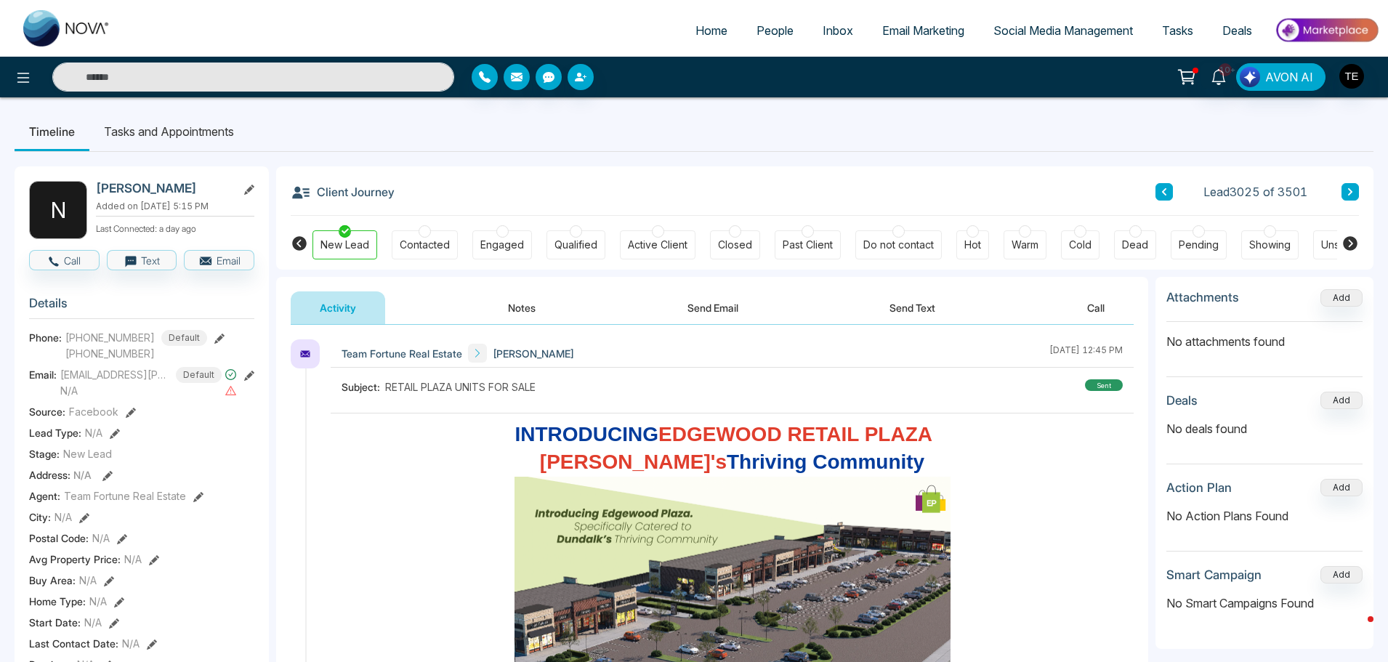
click at [1348, 189] on icon at bounding box center [1350, 191] width 4 height 7
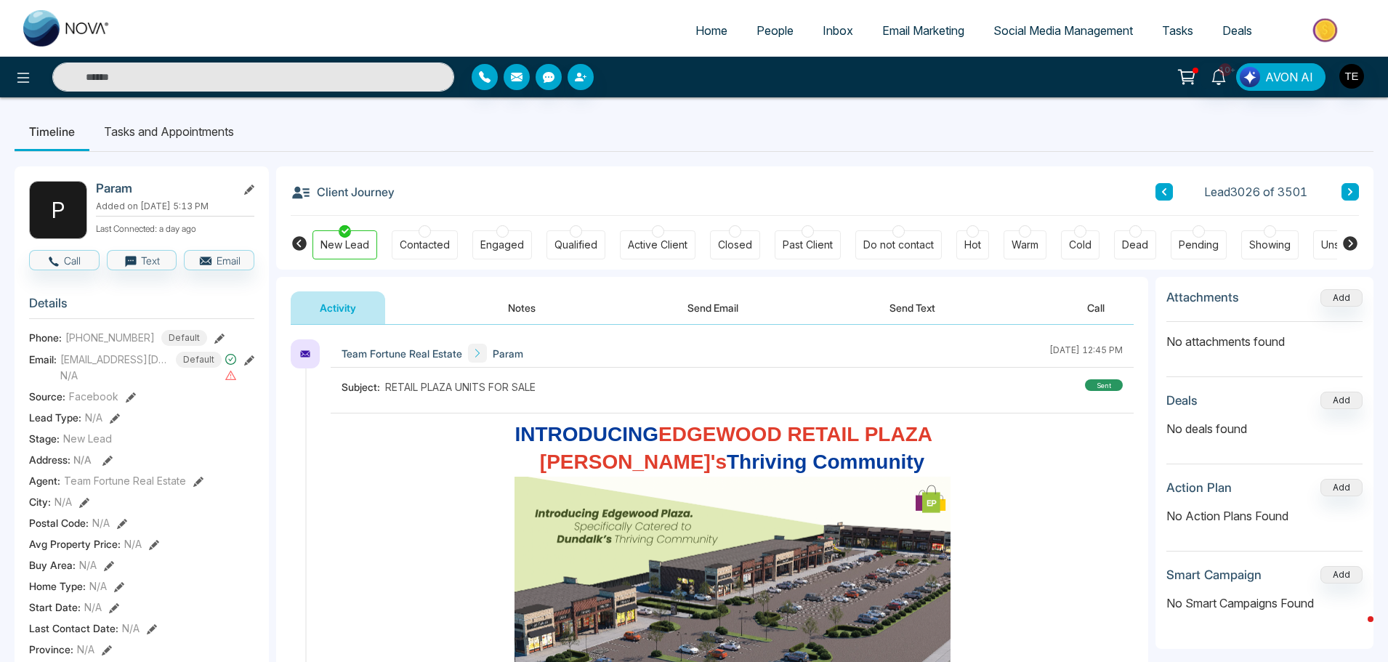
click at [1348, 193] on icon at bounding box center [1349, 191] width 7 height 9
click at [1347, 193] on icon at bounding box center [1349, 191] width 7 height 9
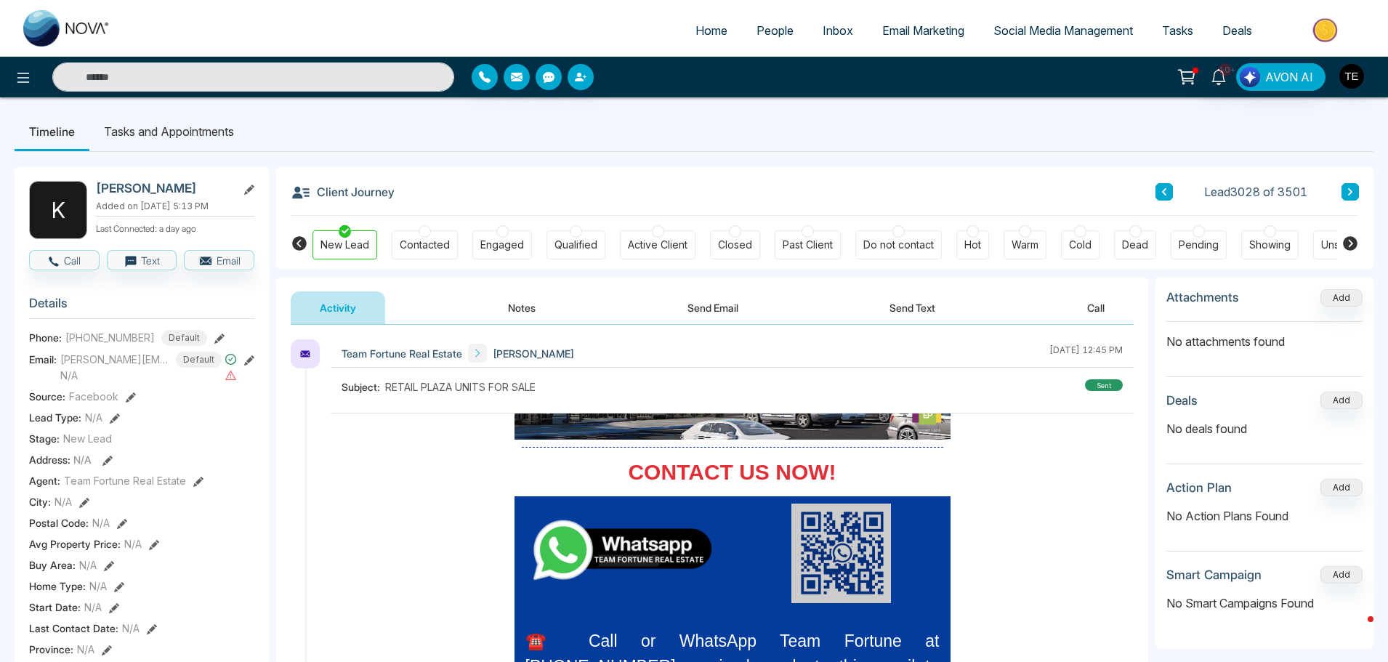
click at [1346, 193] on icon at bounding box center [1349, 191] width 7 height 9
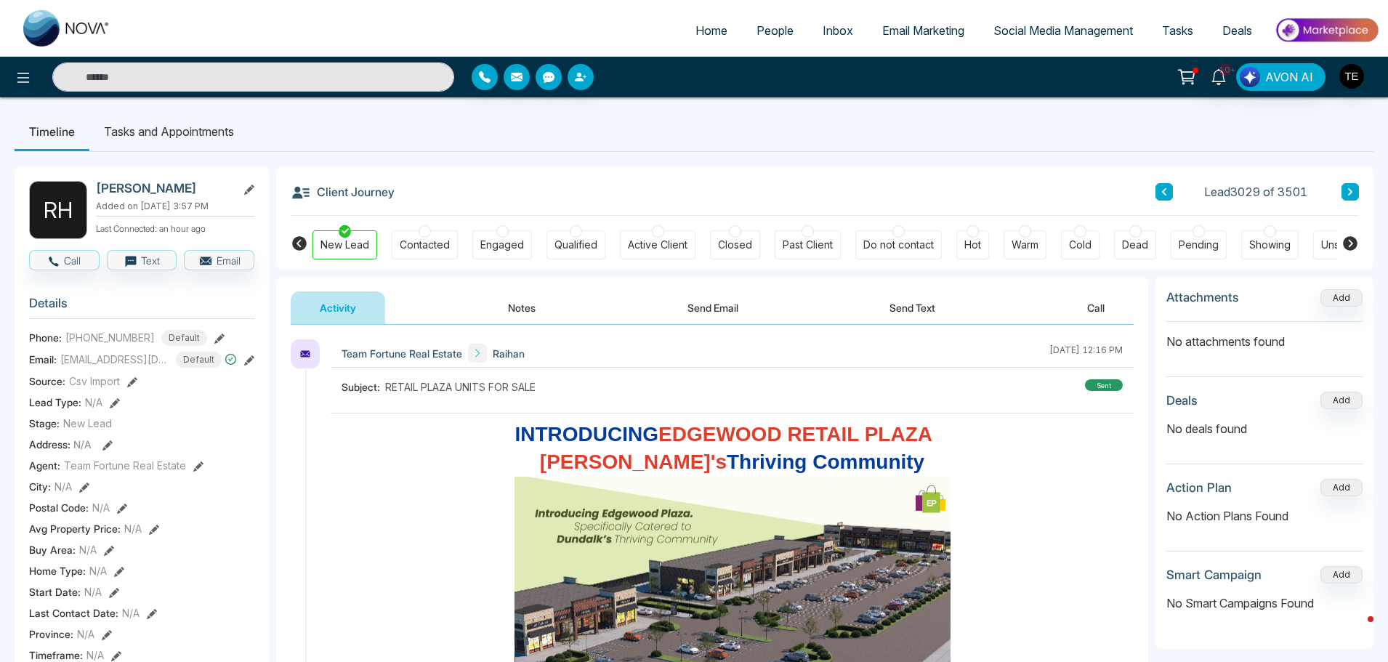
click at [1349, 193] on icon at bounding box center [1349, 191] width 7 height 9
click at [1350, 193] on icon at bounding box center [1350, 191] width 4 height 7
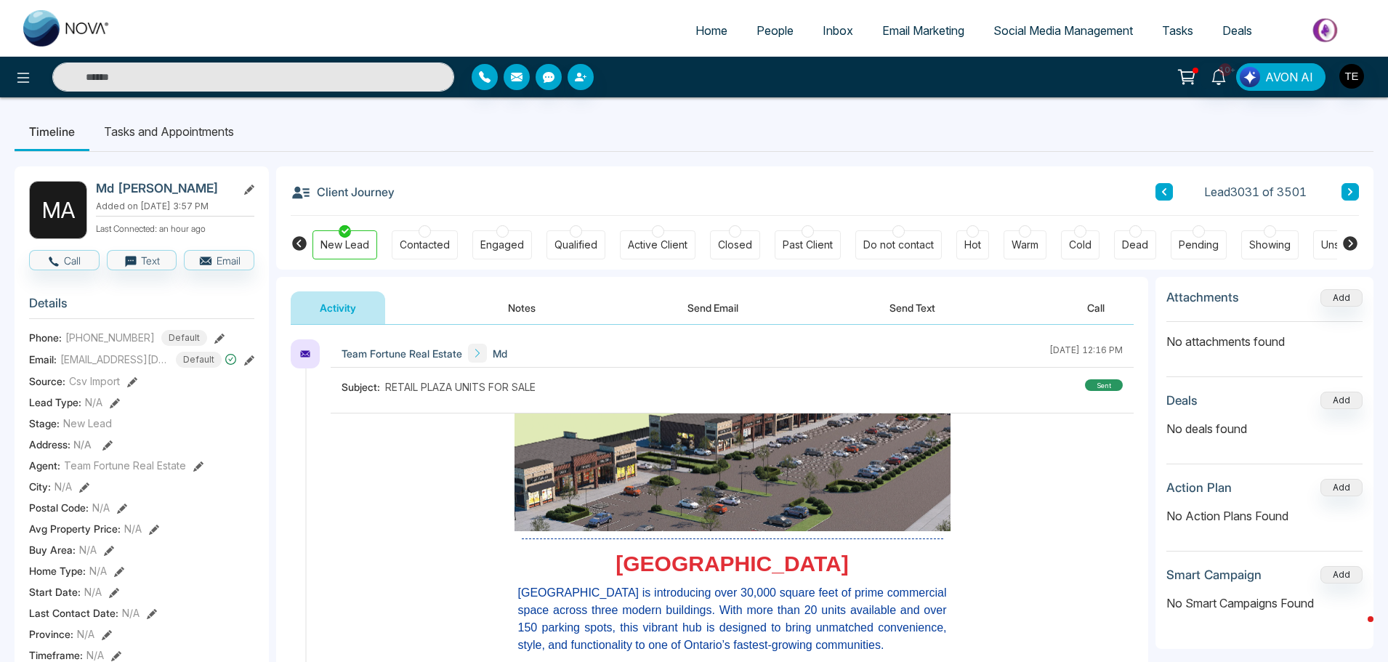
click at [1352, 188] on icon at bounding box center [1349, 191] width 7 height 9
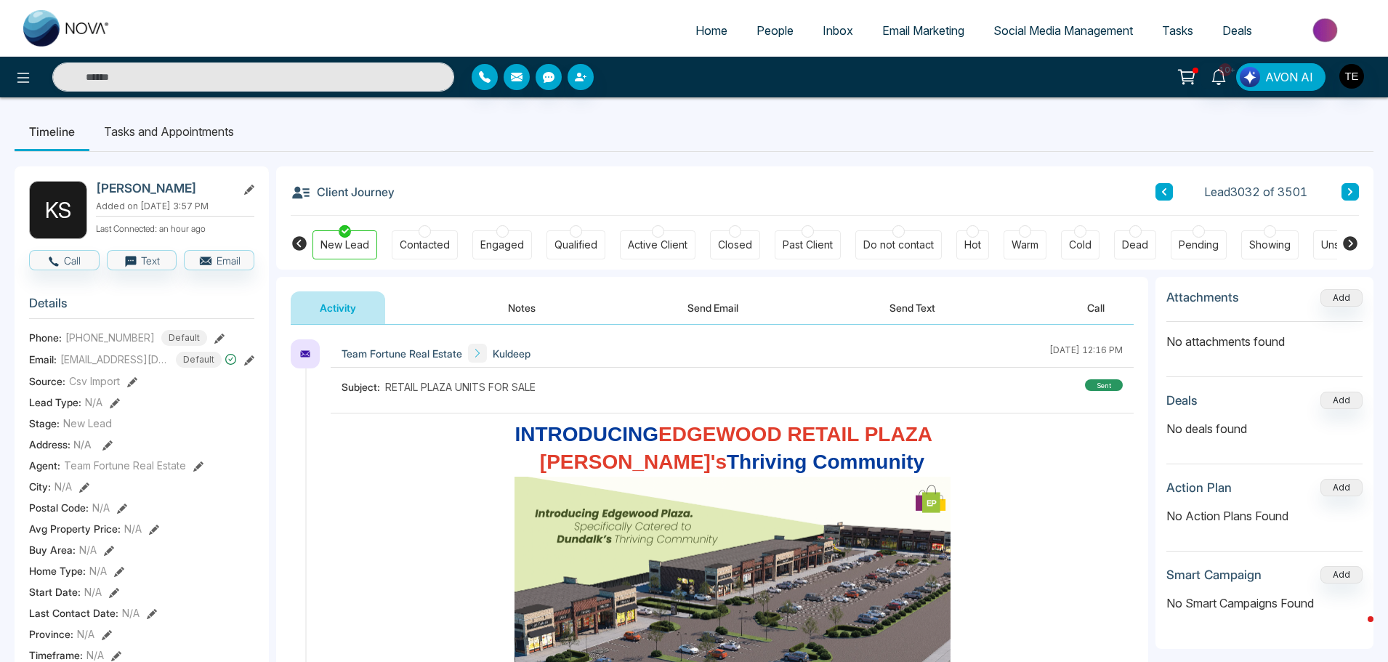
click at [1346, 186] on button at bounding box center [1349, 191] width 17 height 17
click at [1353, 193] on icon at bounding box center [1349, 191] width 7 height 9
click at [1344, 195] on button at bounding box center [1349, 191] width 17 height 17
click at [1348, 193] on icon at bounding box center [1349, 191] width 7 height 9
click at [1348, 192] on icon at bounding box center [1349, 191] width 7 height 9
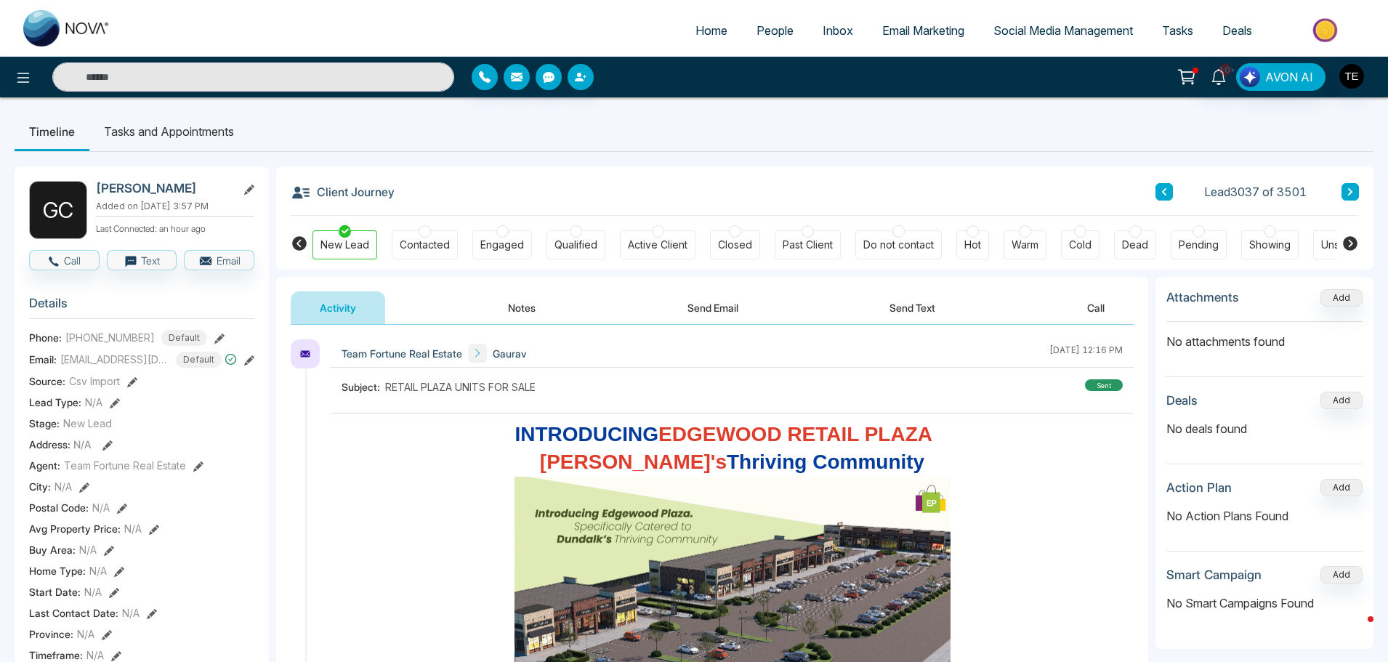
click at [1354, 190] on button at bounding box center [1349, 191] width 17 height 17
click at [1348, 195] on icon at bounding box center [1349, 191] width 7 height 9
click at [1353, 190] on icon at bounding box center [1349, 191] width 7 height 9
click at [1347, 189] on icon at bounding box center [1349, 191] width 7 height 9
click at [1349, 190] on icon at bounding box center [1350, 191] width 4 height 7
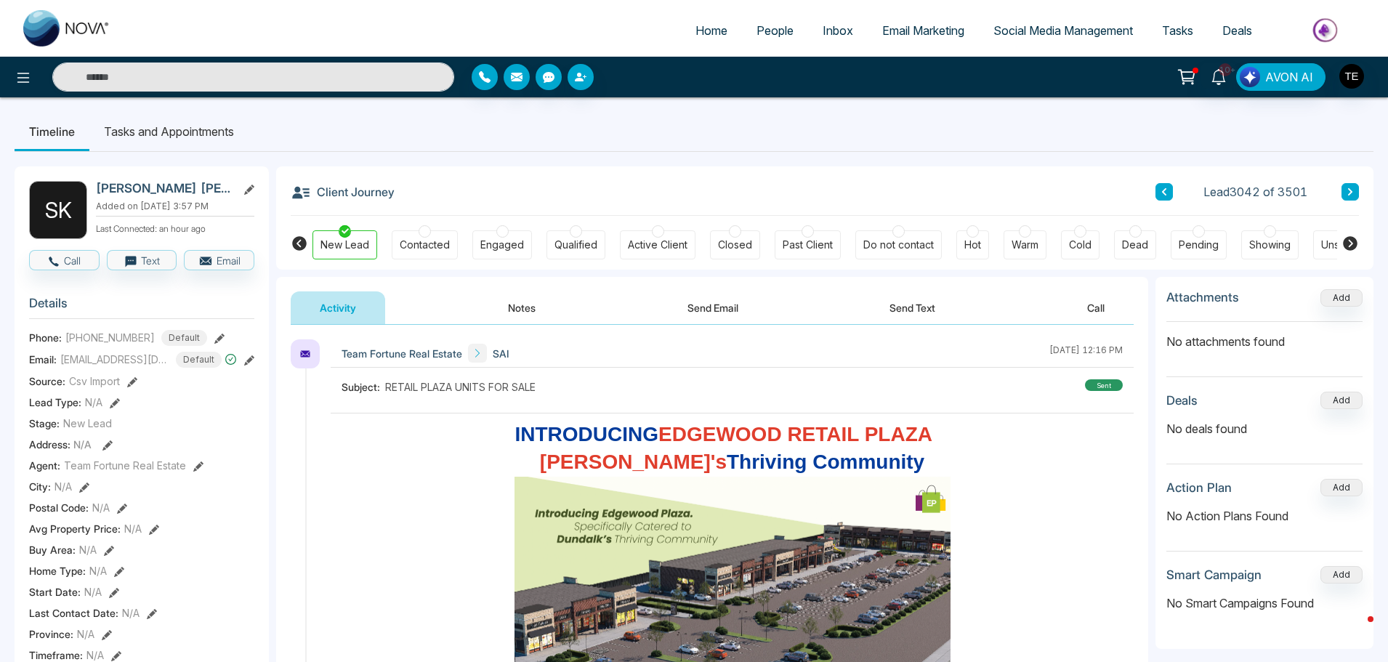
click at [1344, 190] on button at bounding box center [1349, 191] width 17 height 17
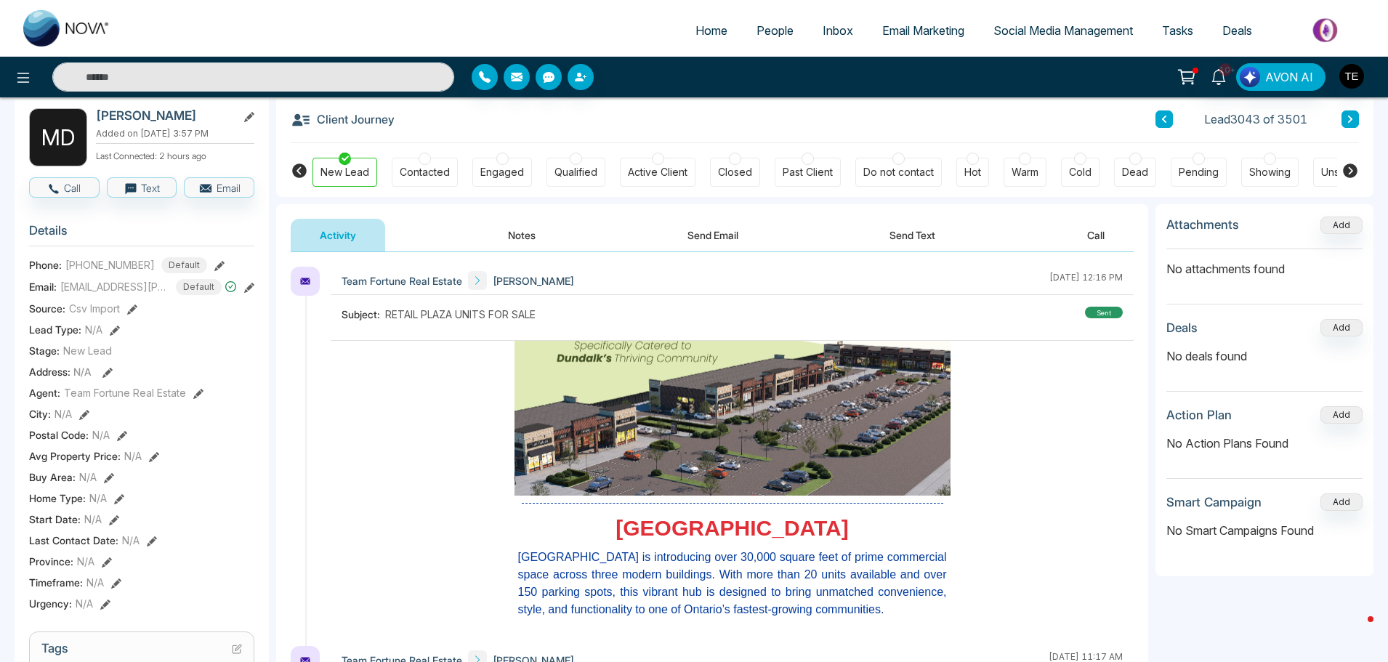
scroll to position [218, 0]
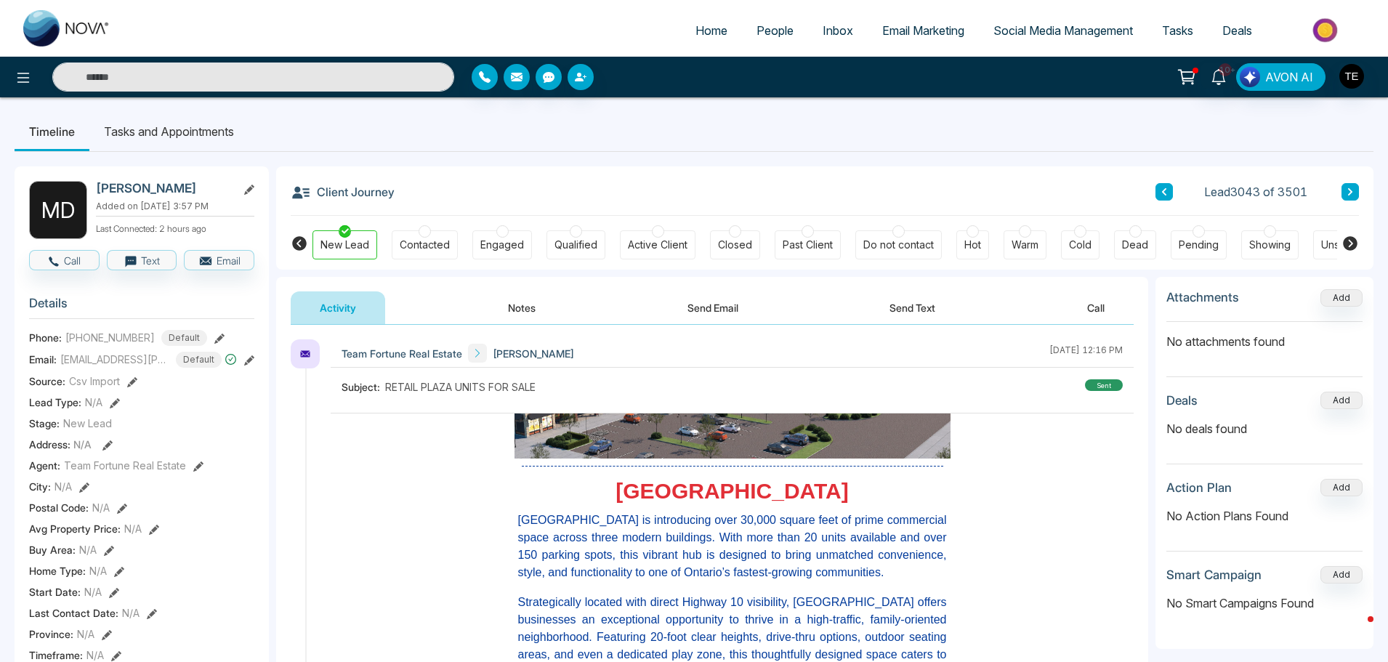
click at [1346, 190] on icon at bounding box center [1349, 191] width 7 height 9
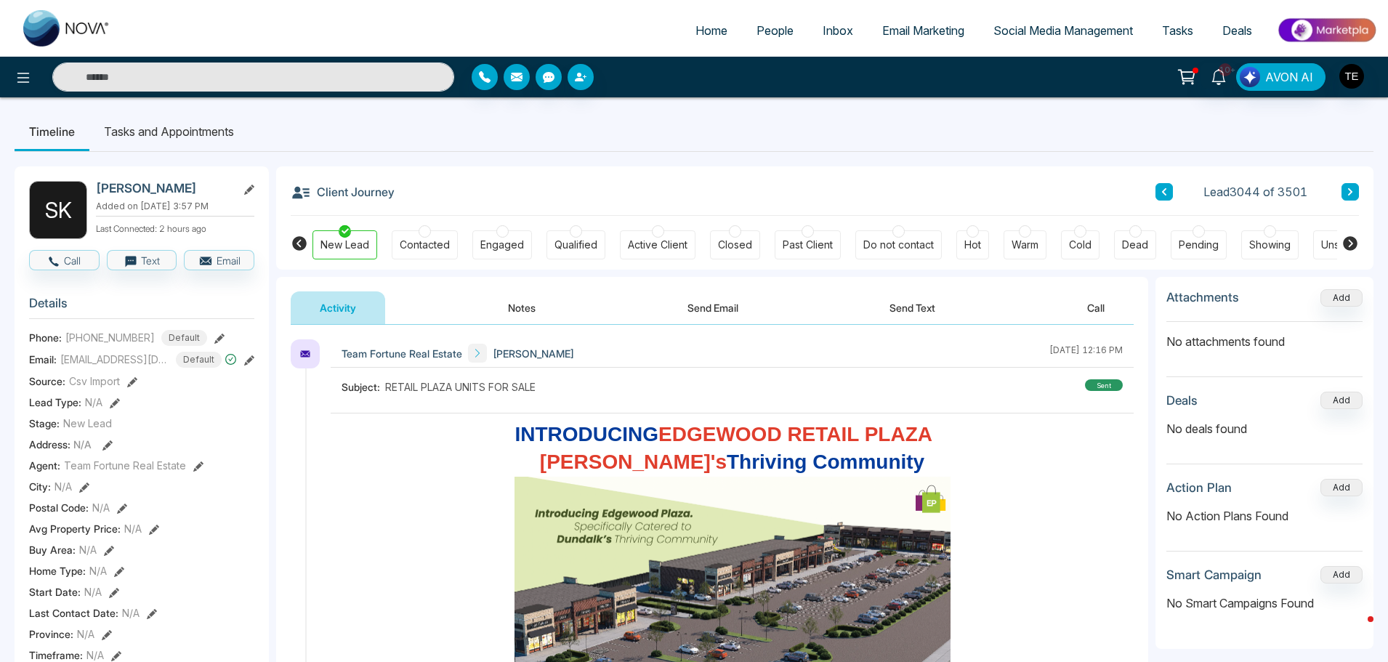
click at [1347, 192] on icon at bounding box center [1349, 191] width 7 height 9
click at [1347, 191] on icon at bounding box center [1349, 191] width 7 height 9
click at [1346, 194] on icon at bounding box center [1349, 191] width 7 height 9
click at [1348, 193] on icon at bounding box center [1349, 191] width 7 height 9
click at [1350, 194] on icon at bounding box center [1350, 191] width 4 height 7
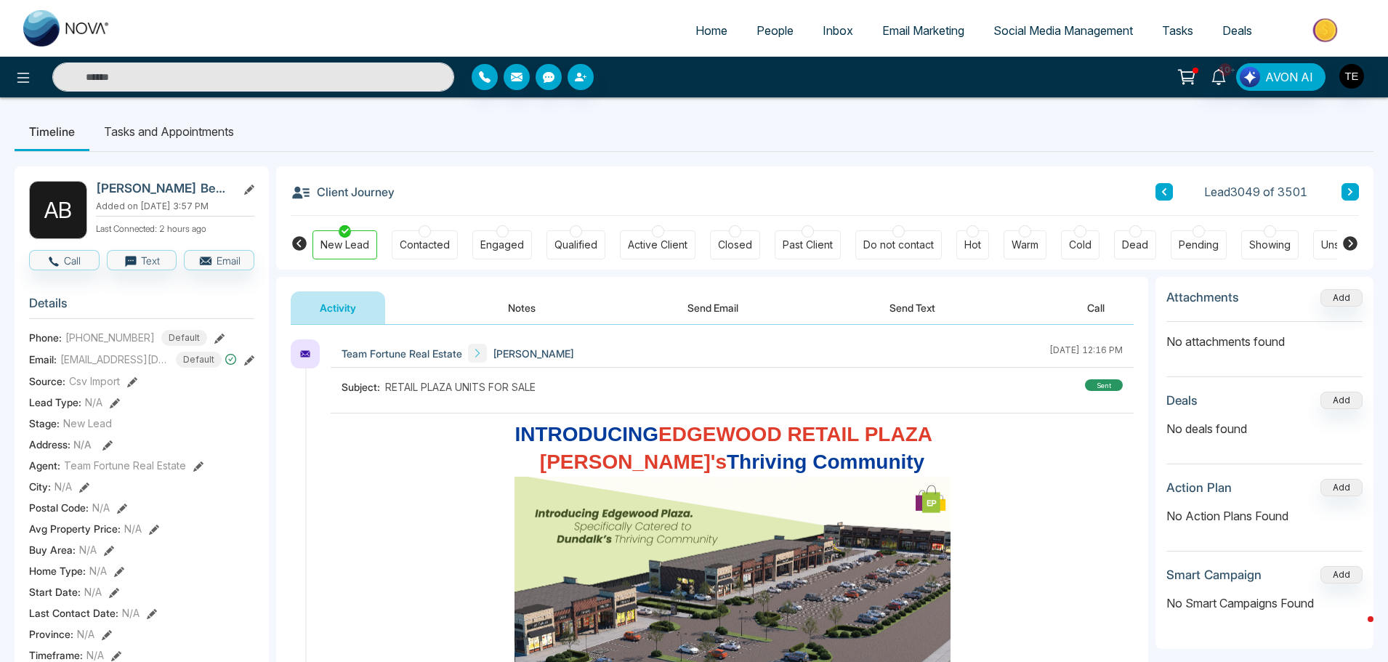
click at [1353, 190] on icon at bounding box center [1349, 191] width 7 height 9
click at [1351, 188] on icon at bounding box center [1349, 191] width 7 height 9
click at [1351, 193] on icon at bounding box center [1350, 191] width 4 height 7
click at [1347, 193] on icon at bounding box center [1349, 191] width 7 height 9
